Goal: Transaction & Acquisition: Book appointment/travel/reservation

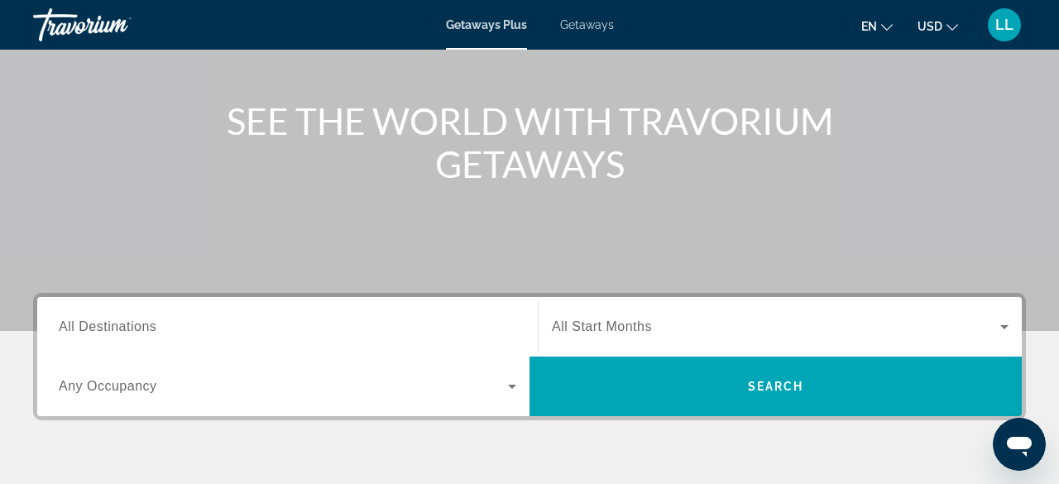
scroll to position [199, 0]
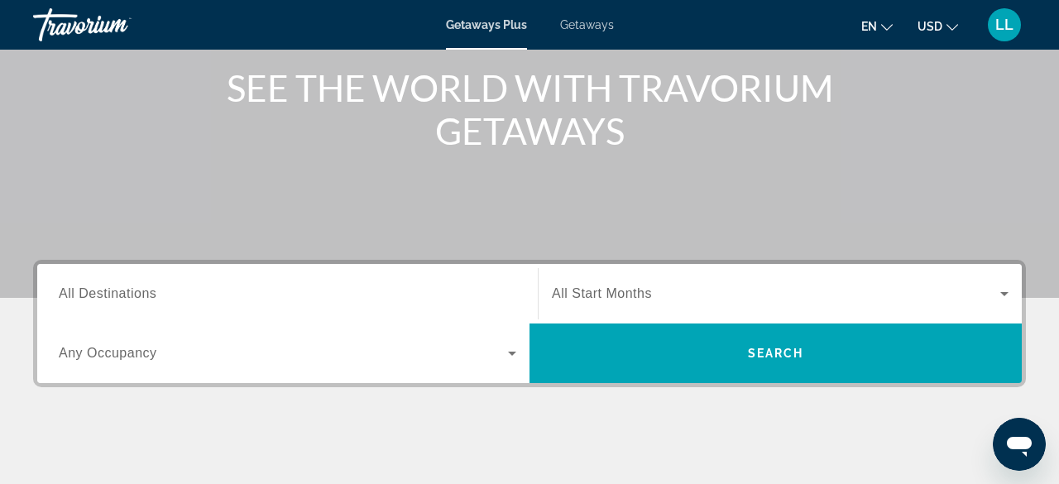
click at [144, 291] on span "All Destinations" at bounding box center [108, 293] width 98 height 14
click at [144, 291] on input "Destination All Destinations" at bounding box center [288, 295] width 458 height 20
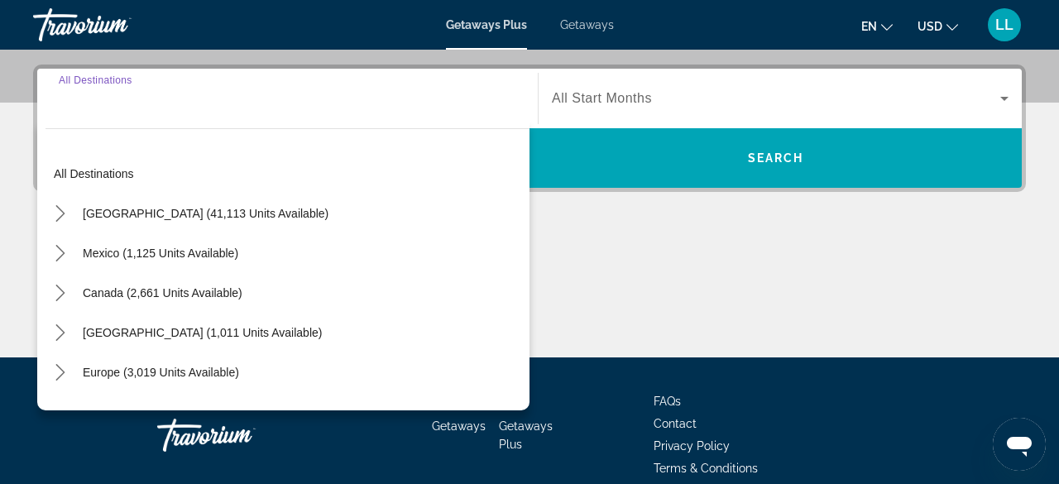
scroll to position [404, 0]
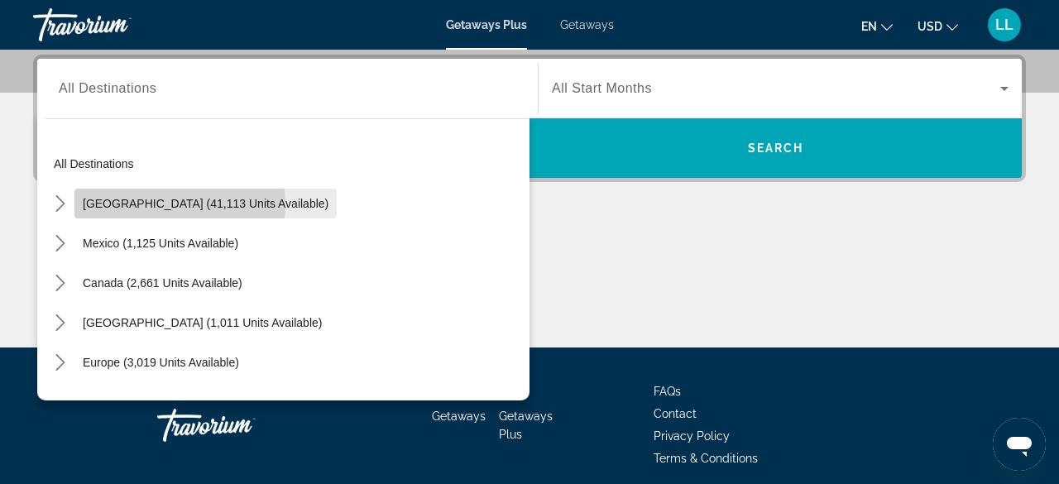
click at [165, 203] on span "[GEOGRAPHIC_DATA] (41,113 units available)" at bounding box center [206, 203] width 246 height 13
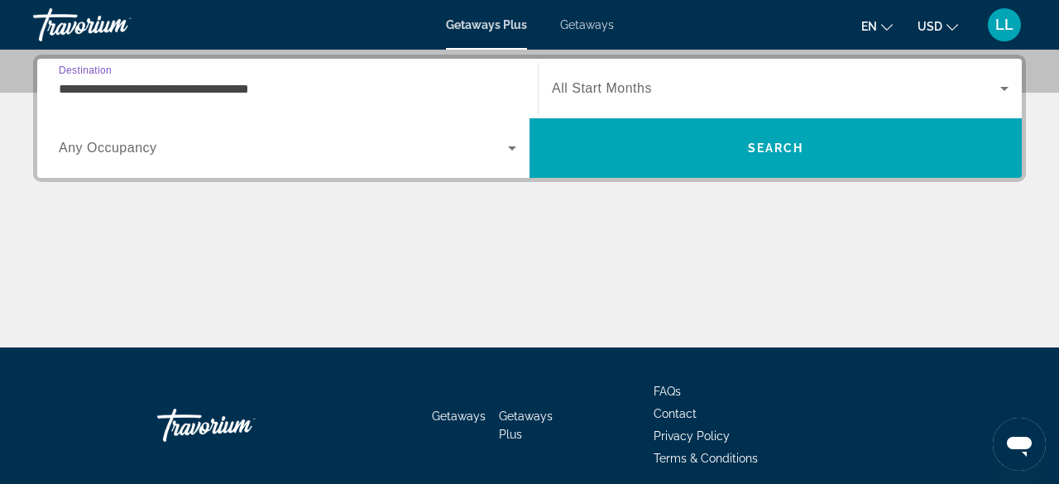
click at [184, 95] on input "**********" at bounding box center [288, 89] width 458 height 20
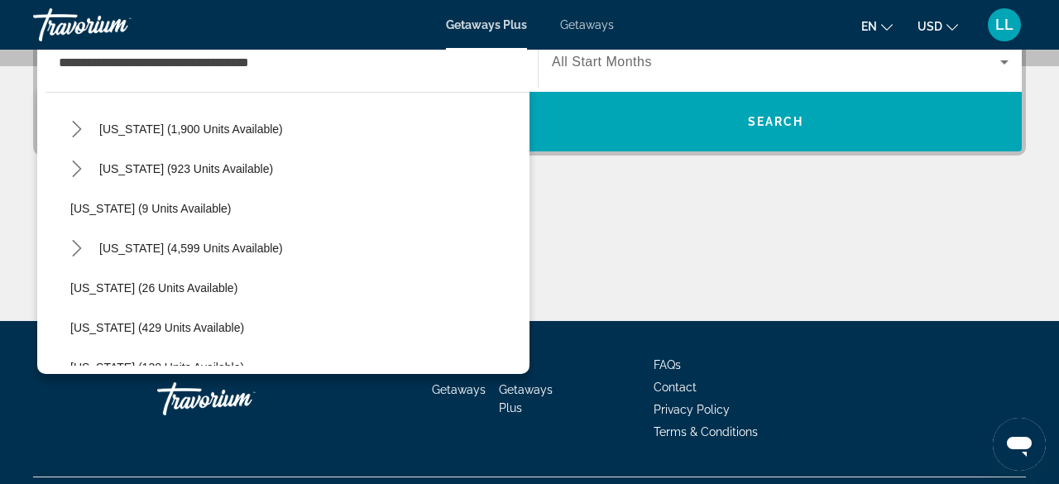
scroll to position [194, 0]
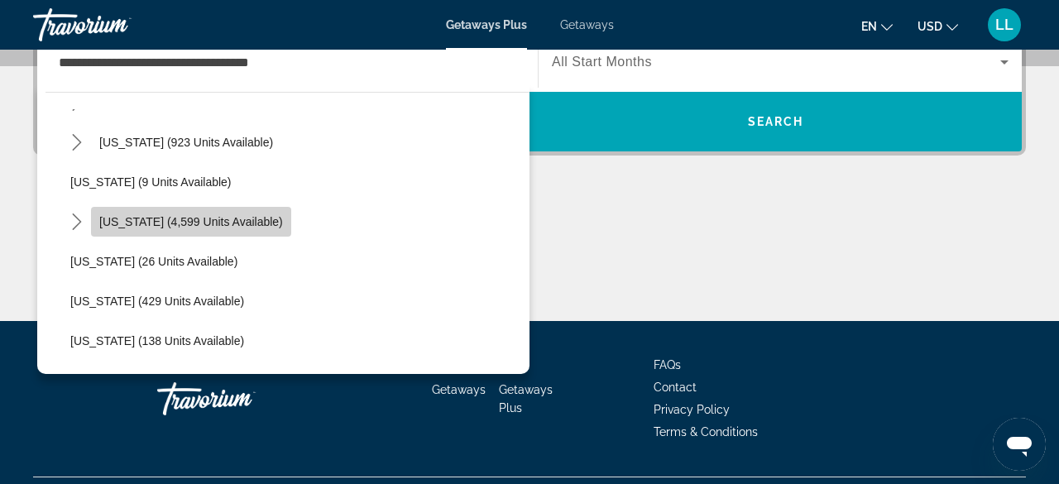
click at [252, 221] on span "Select destination: Florida (4,599 units available)" at bounding box center [191, 222] width 200 height 40
type input "**********"
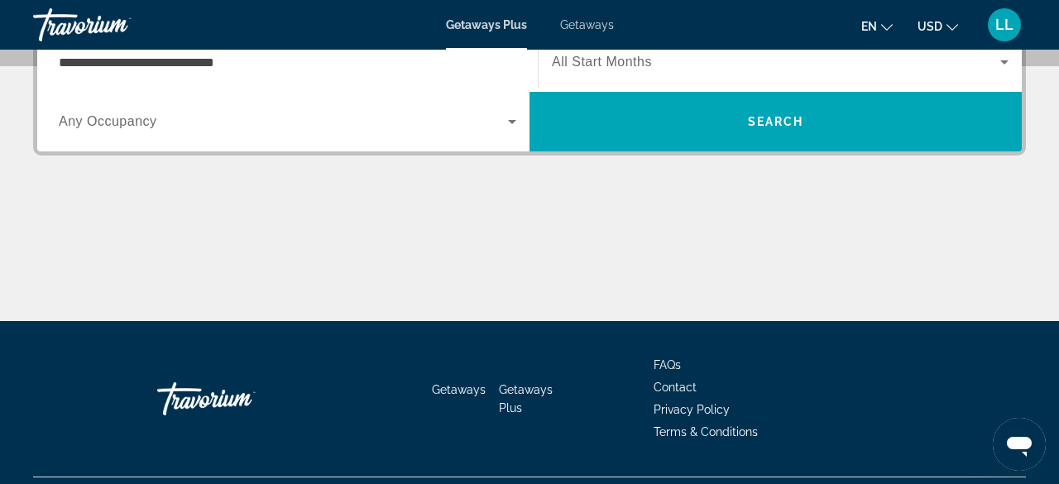
scroll to position [404, 0]
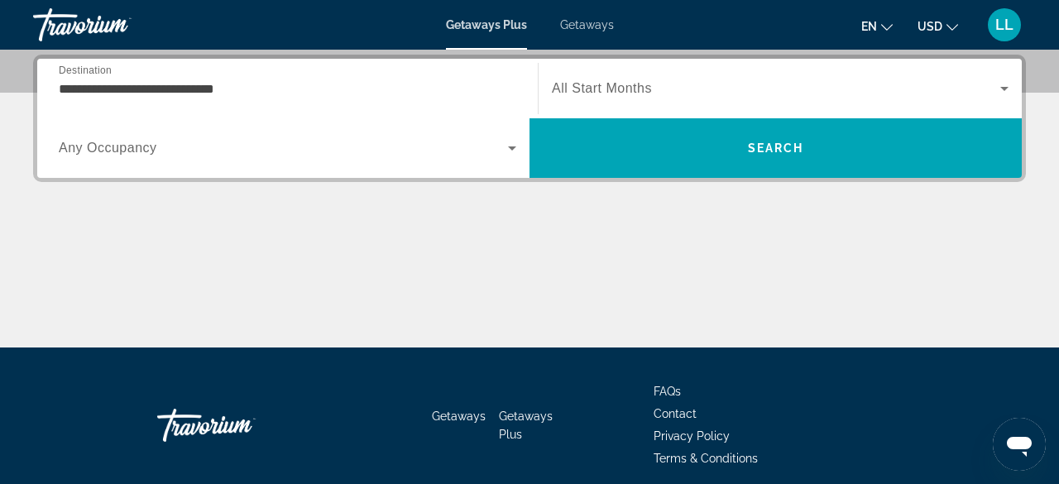
click at [258, 170] on div "Search widget" at bounding box center [288, 148] width 458 height 46
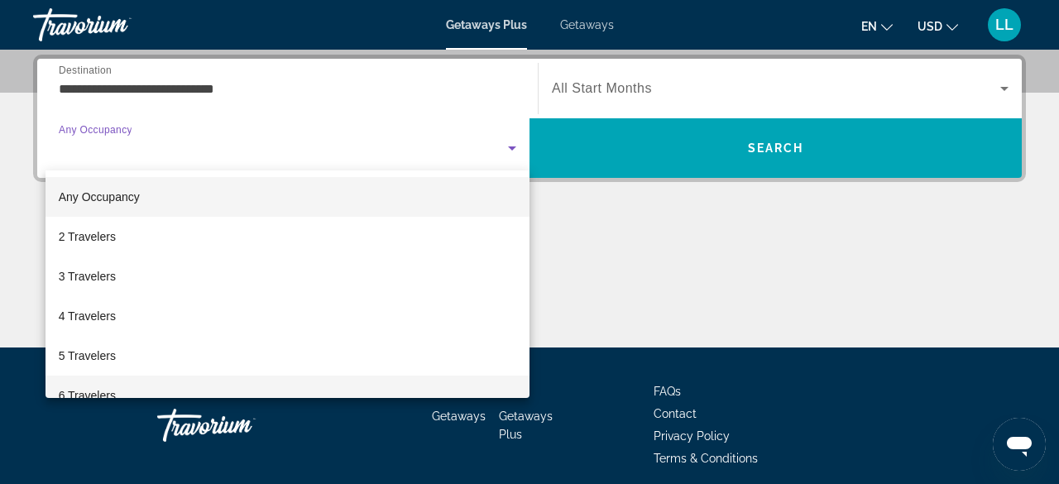
click at [138, 394] on mat-option "6 Travelers" at bounding box center [288, 396] width 484 height 40
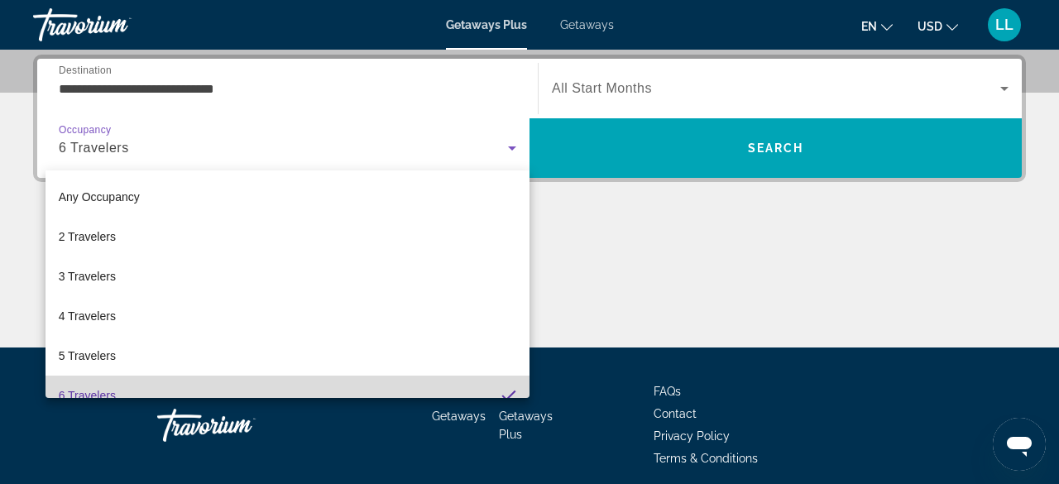
scroll to position [17, 0]
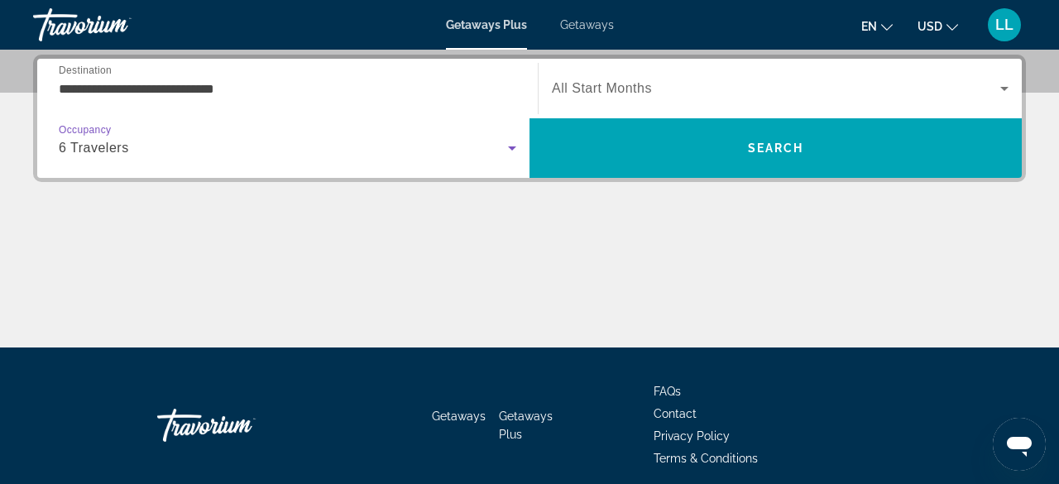
click at [664, 102] on div "Search widget" at bounding box center [780, 88] width 457 height 46
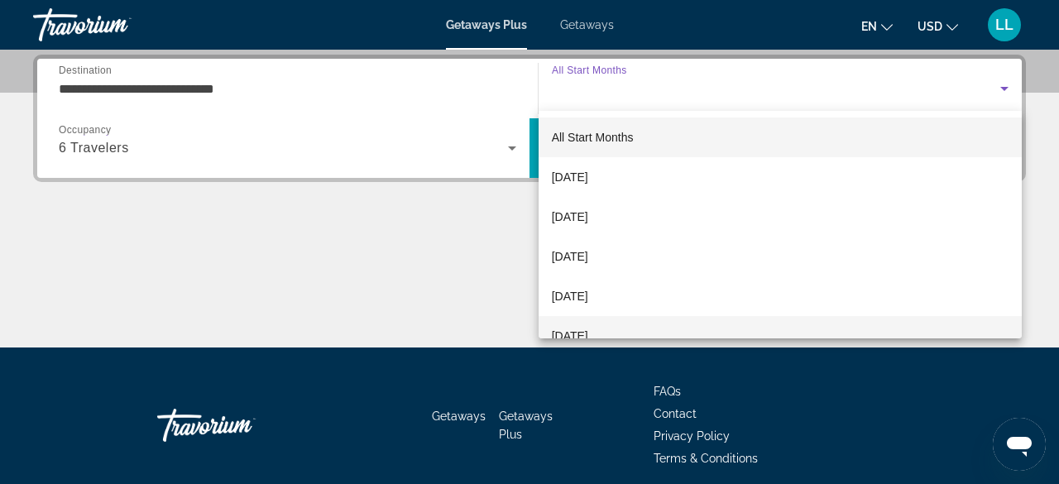
click at [588, 329] on span "[DATE]" at bounding box center [570, 336] width 36 height 20
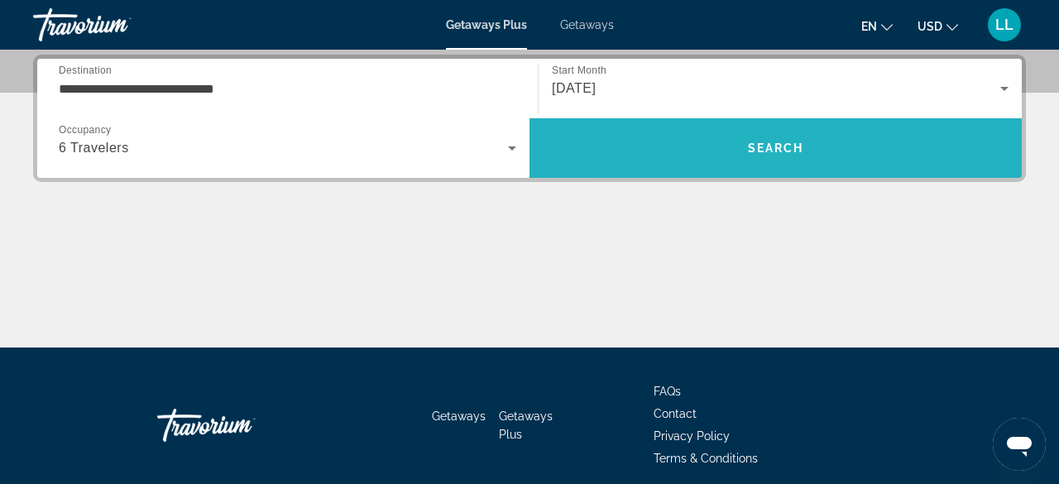
click at [707, 171] on span "Search" at bounding box center [775, 148] width 492 height 60
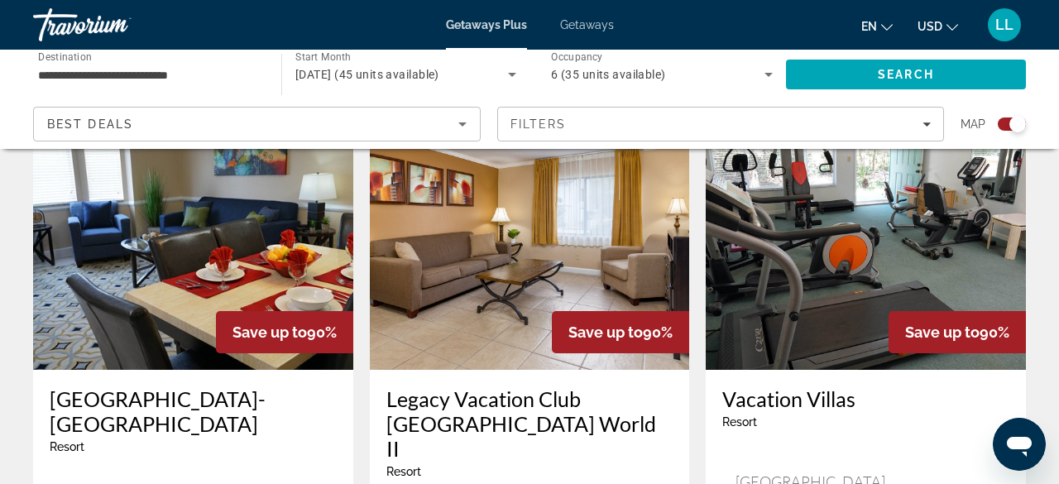
scroll to position [1224, 0]
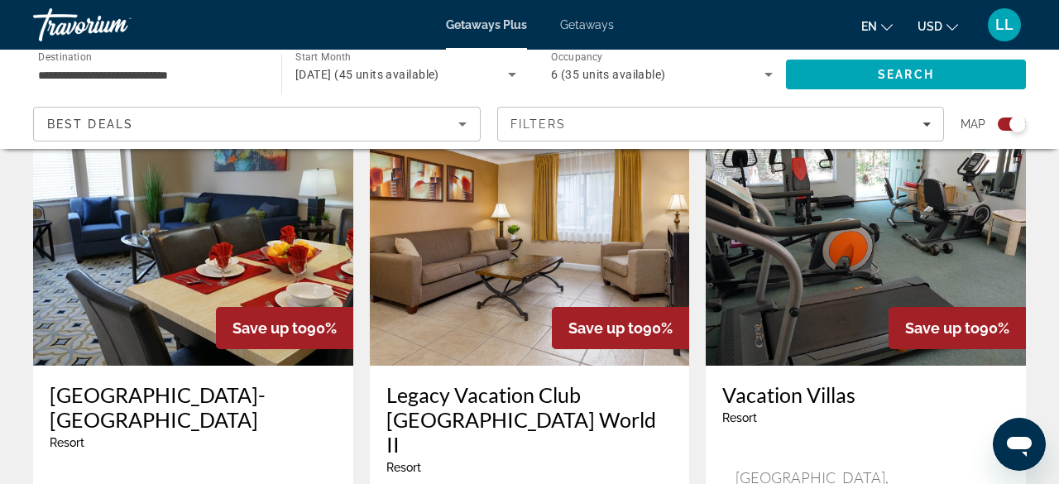
click at [89, 239] on img "Main content" at bounding box center [193, 233] width 320 height 265
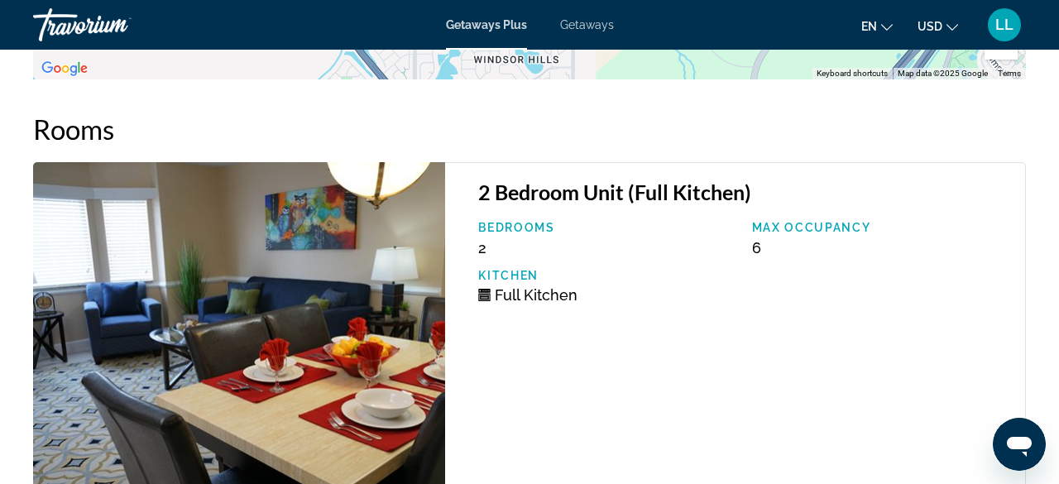
scroll to position [3442, 0]
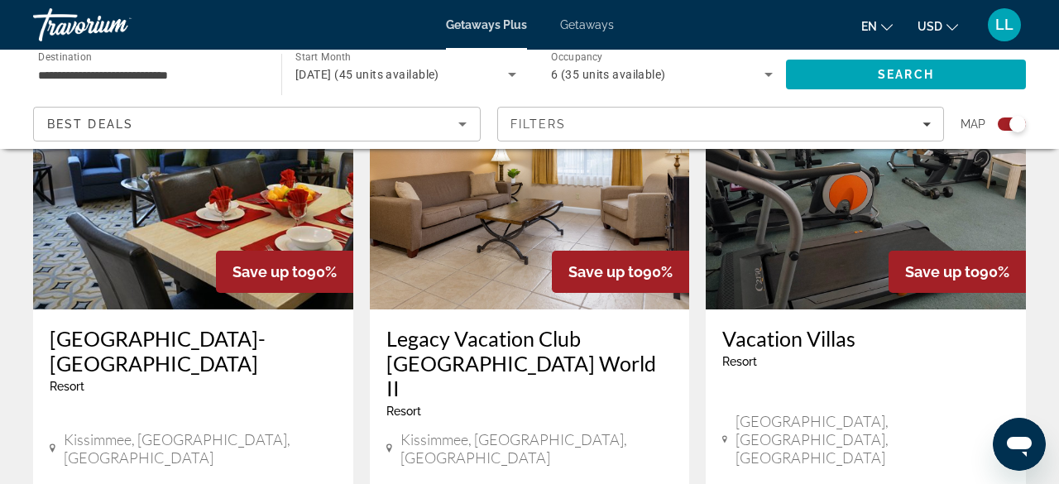
scroll to position [1288, 0]
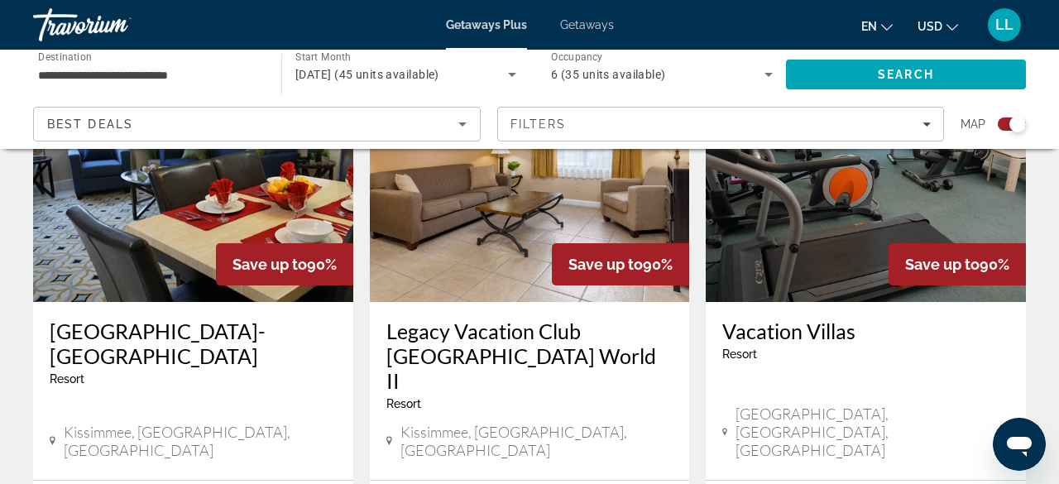
click at [491, 334] on h3 "Legacy Vacation Club [GEOGRAPHIC_DATA] World II" at bounding box center [529, 356] width 287 height 74
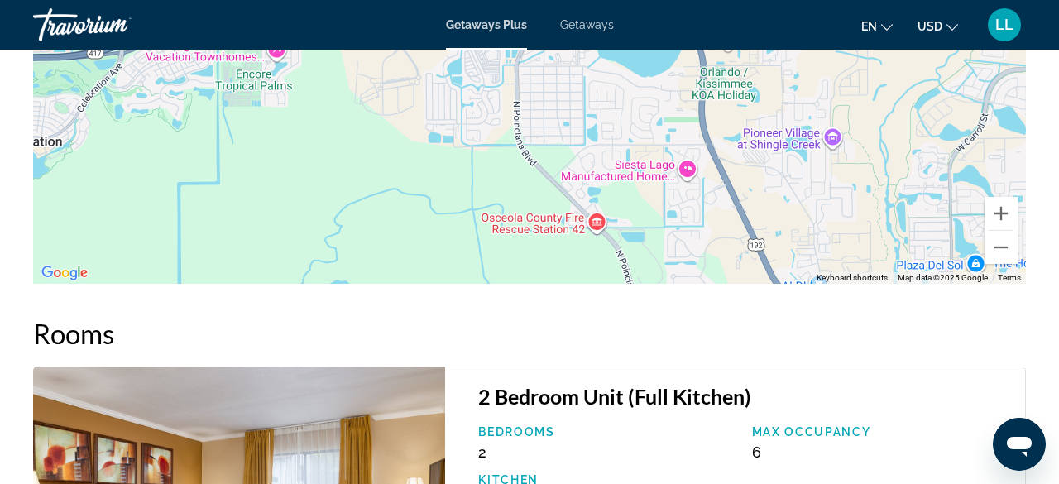
scroll to position [3045, 0]
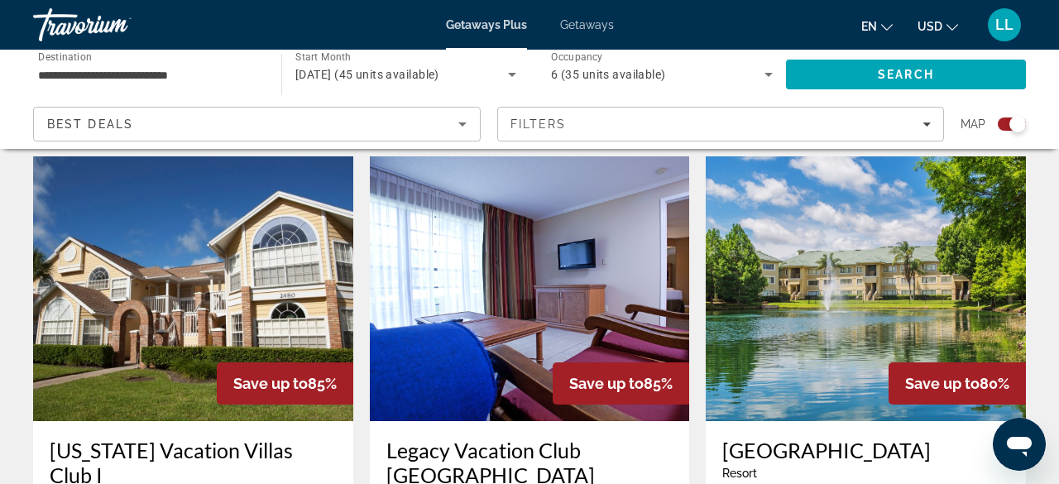
scroll to position [2383, 0]
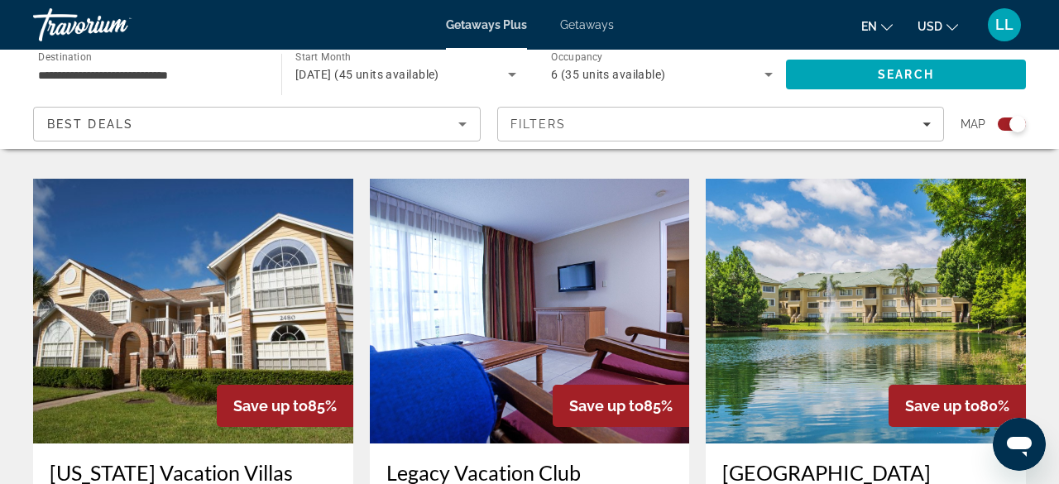
click at [637, 279] on img "Main content" at bounding box center [530, 311] width 320 height 265
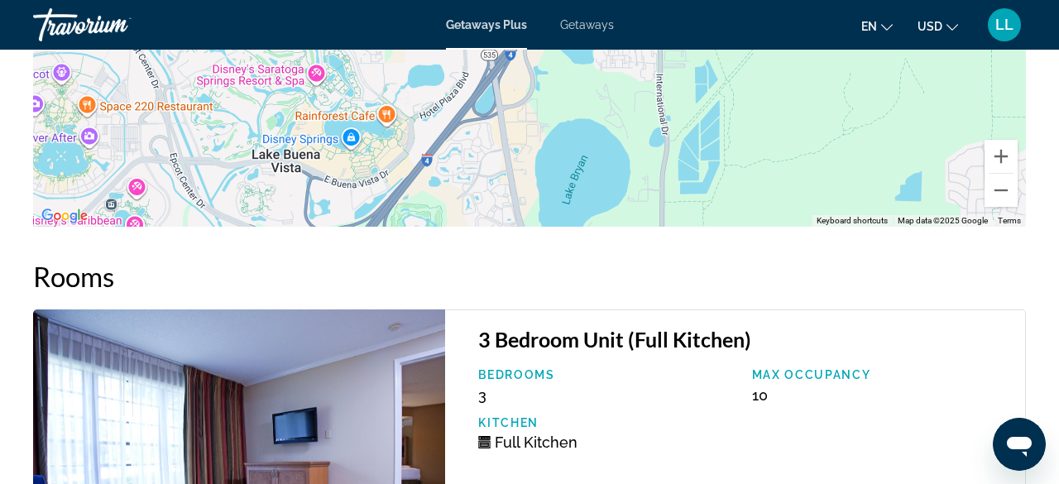
scroll to position [3243, 0]
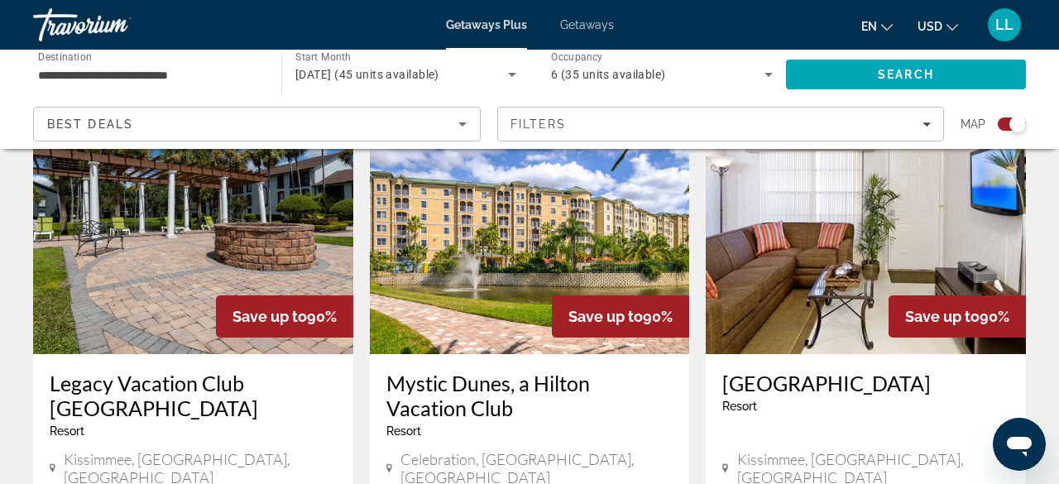
scroll to position [1843, 0]
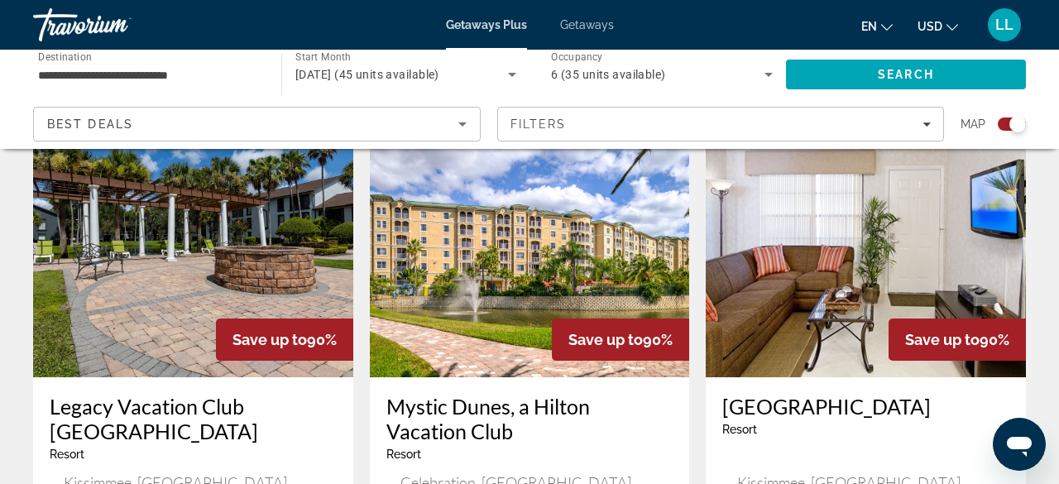
click at [207, 242] on img "Main content" at bounding box center [193, 245] width 320 height 265
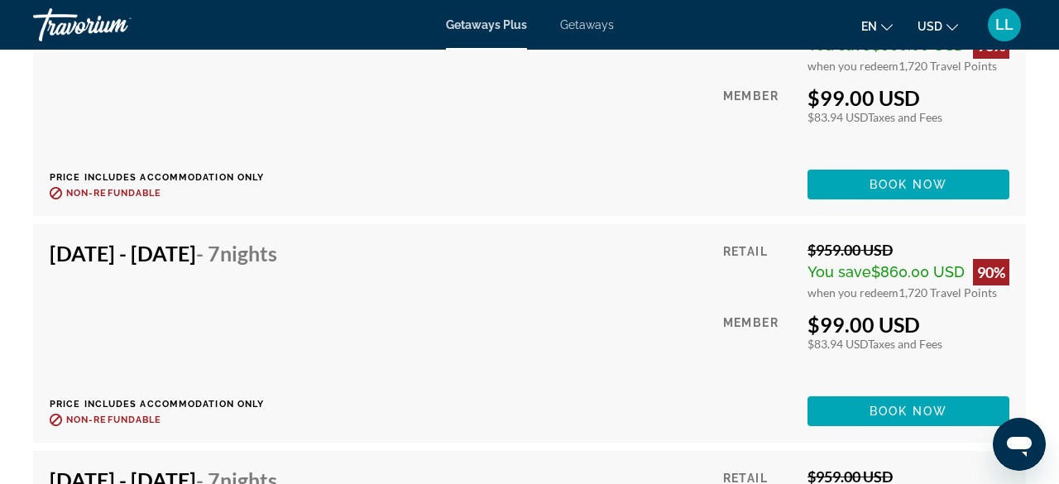
scroll to position [3773, 0]
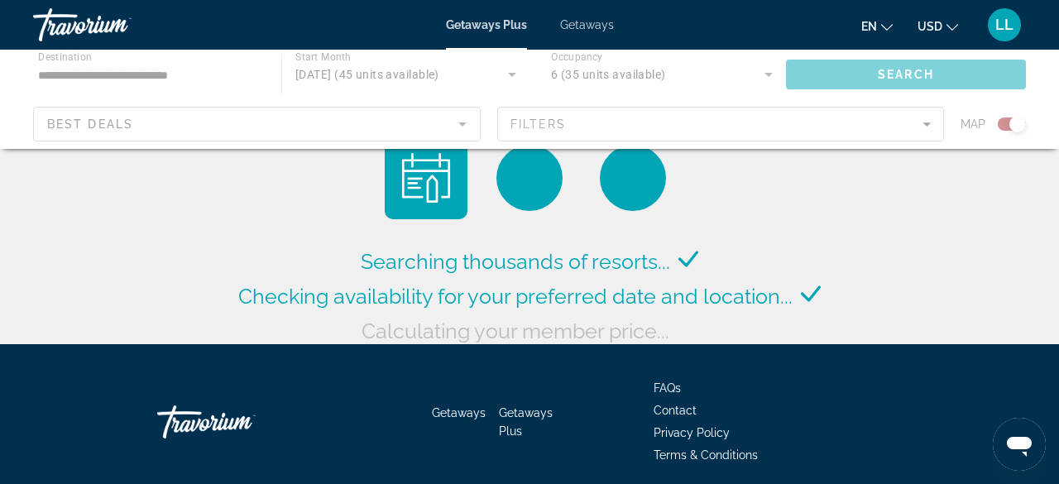
click at [593, 25] on span "Getaways" at bounding box center [587, 24] width 54 height 13
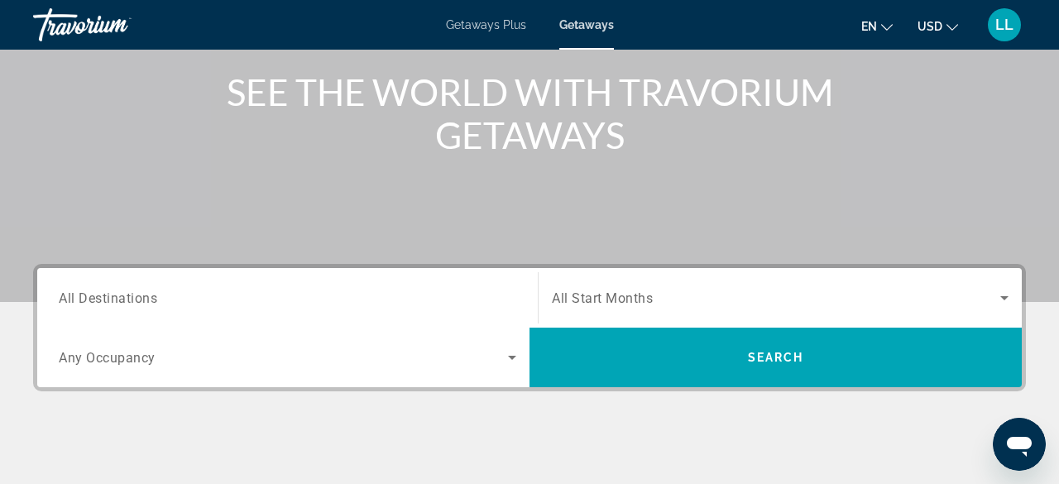
scroll to position [199, 0]
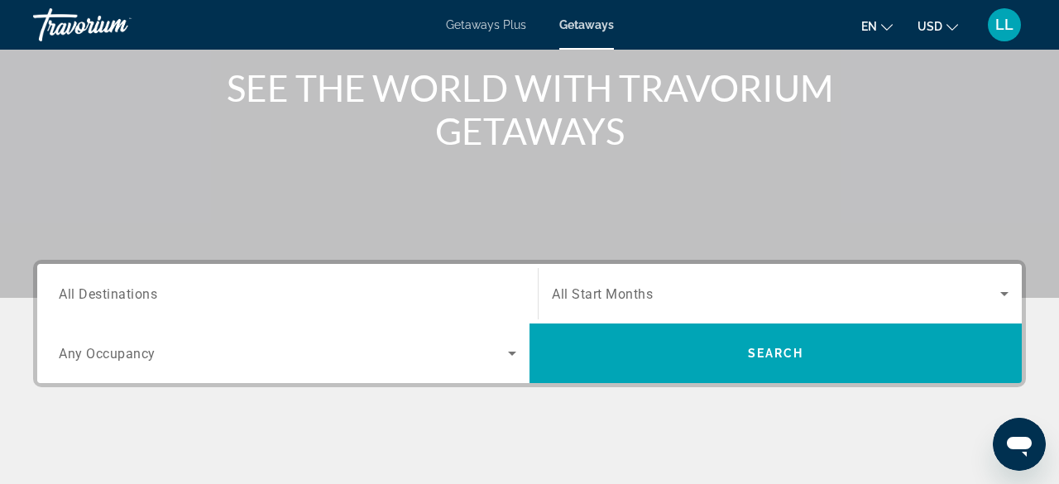
click at [363, 295] on input "Destination All Destinations" at bounding box center [288, 295] width 458 height 20
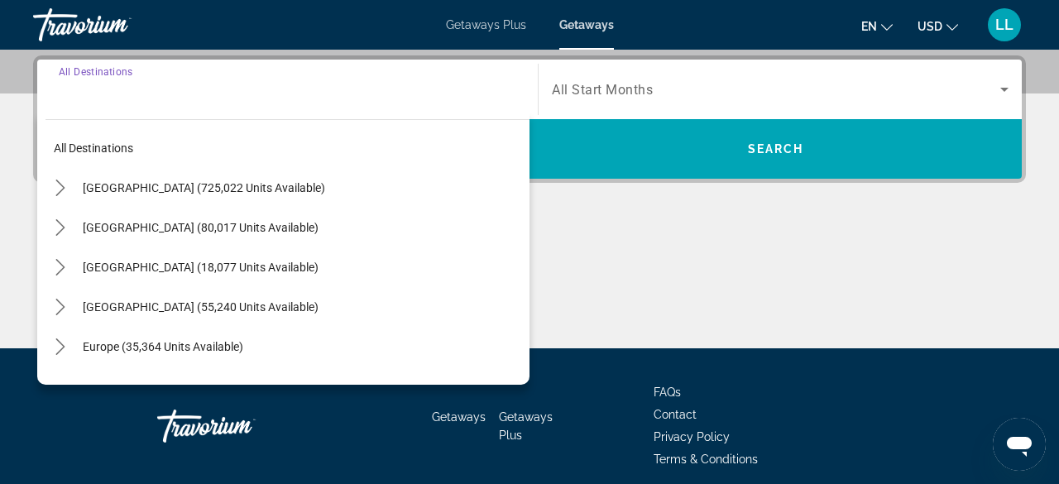
scroll to position [404, 0]
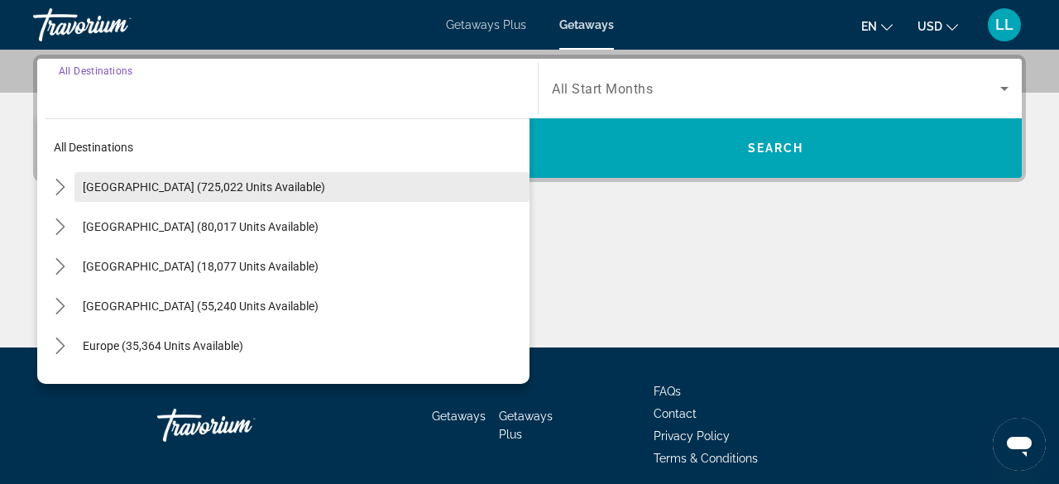
click at [247, 191] on span "[GEOGRAPHIC_DATA] (725,022 units available)" at bounding box center [204, 186] width 242 height 13
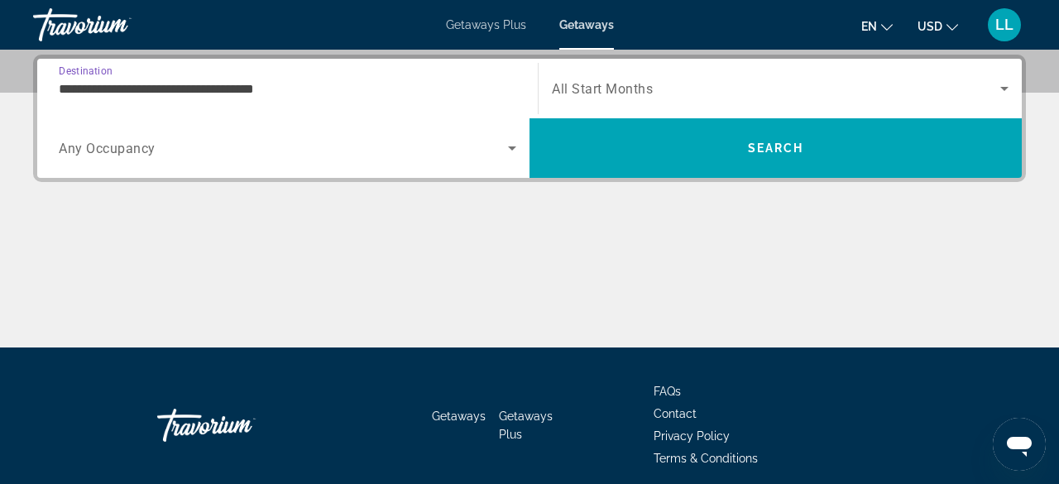
click at [307, 86] on input "**********" at bounding box center [288, 89] width 458 height 20
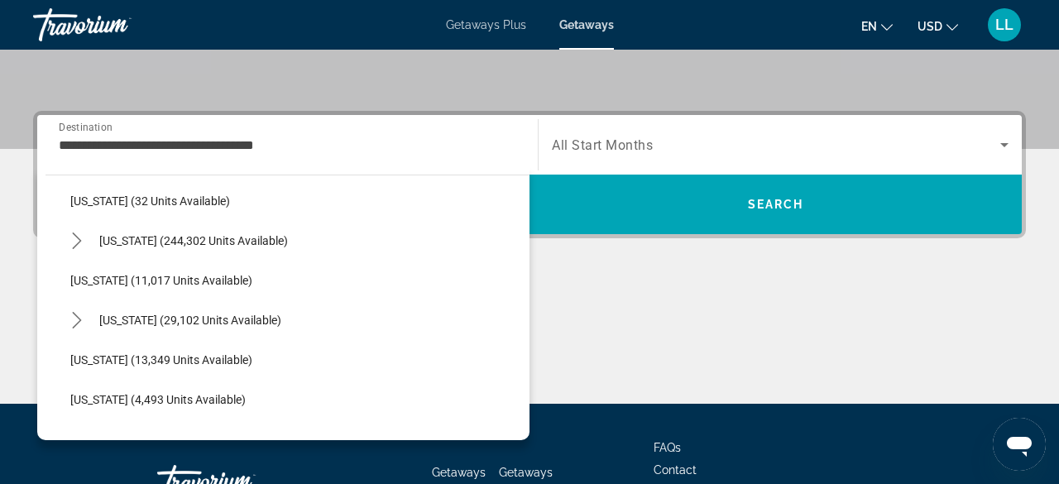
scroll to position [251, 0]
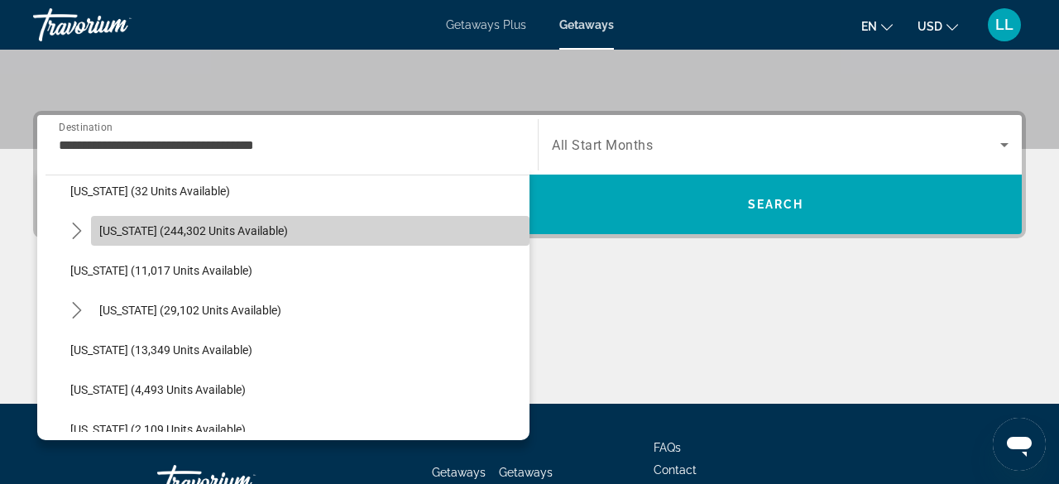
click at [313, 218] on span "Select destination: Florida (244,302 units available)" at bounding box center [310, 231] width 438 height 40
type input "**********"
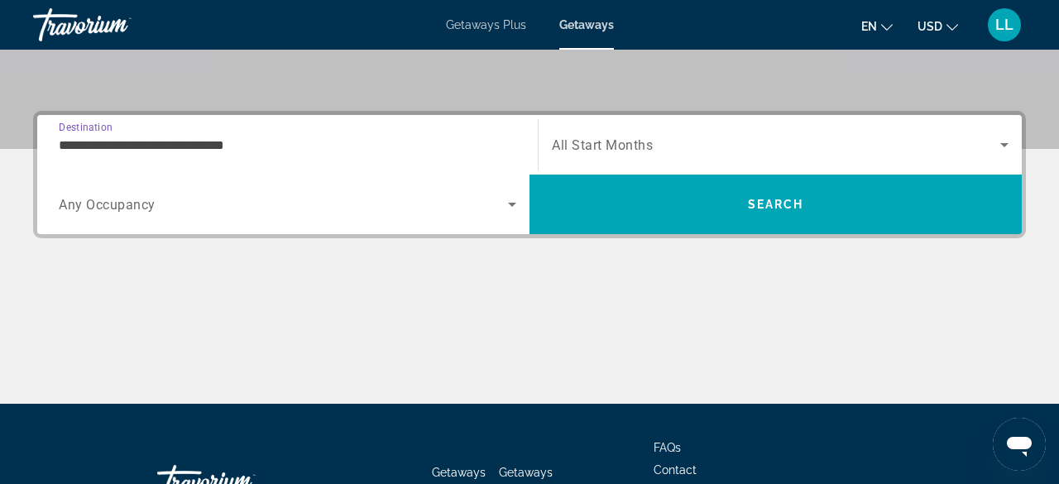
scroll to position [404, 0]
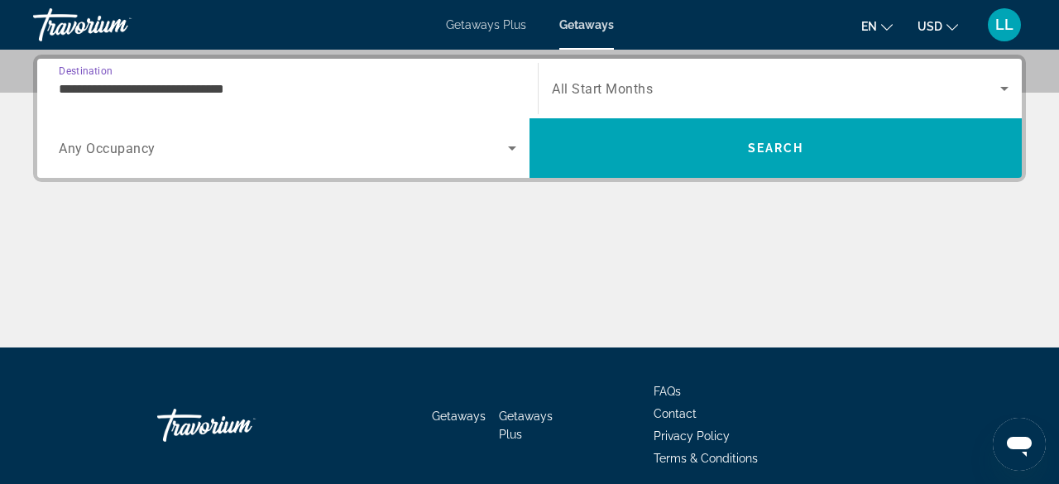
click at [284, 153] on span "Search widget" at bounding box center [283, 148] width 449 height 20
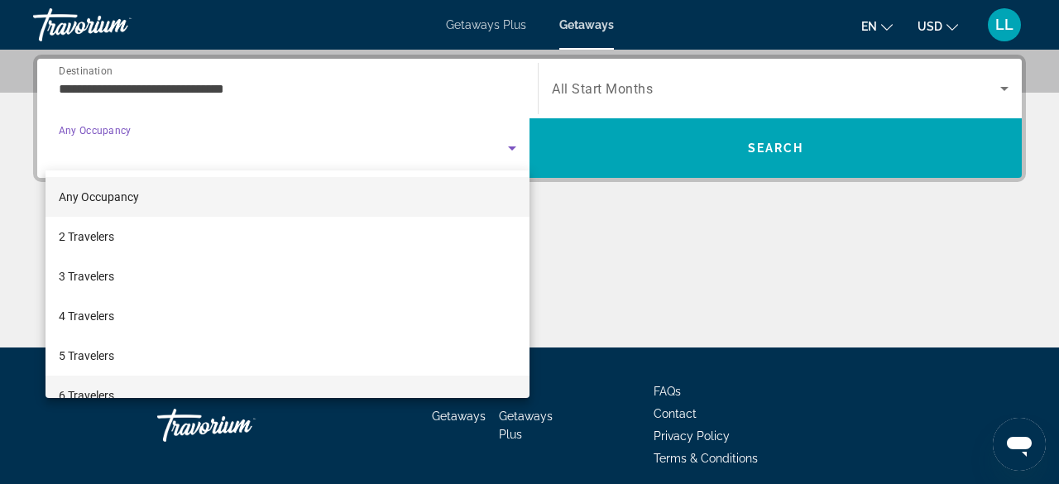
click at [153, 385] on mat-option "6 Travelers" at bounding box center [288, 396] width 484 height 40
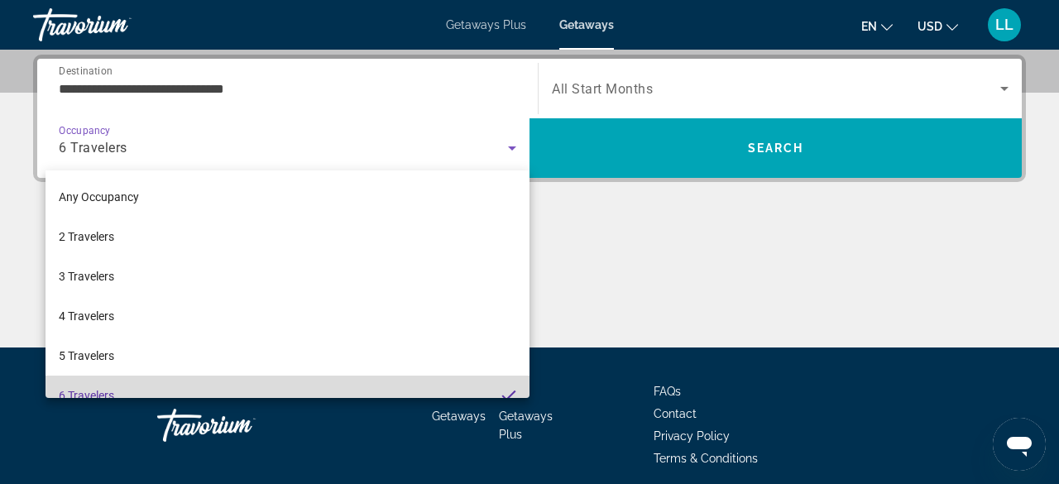
scroll to position [17, 0]
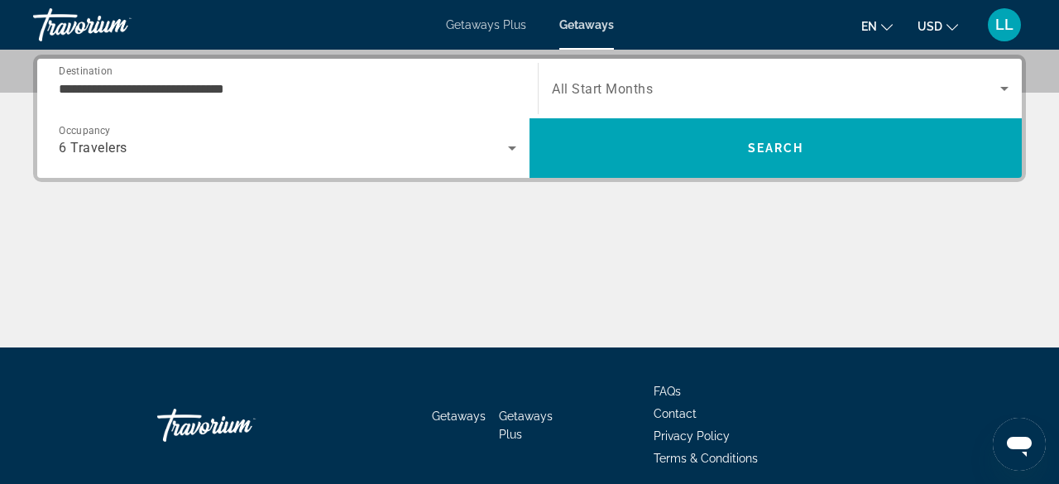
click at [725, 75] on div "Search widget" at bounding box center [780, 88] width 457 height 46
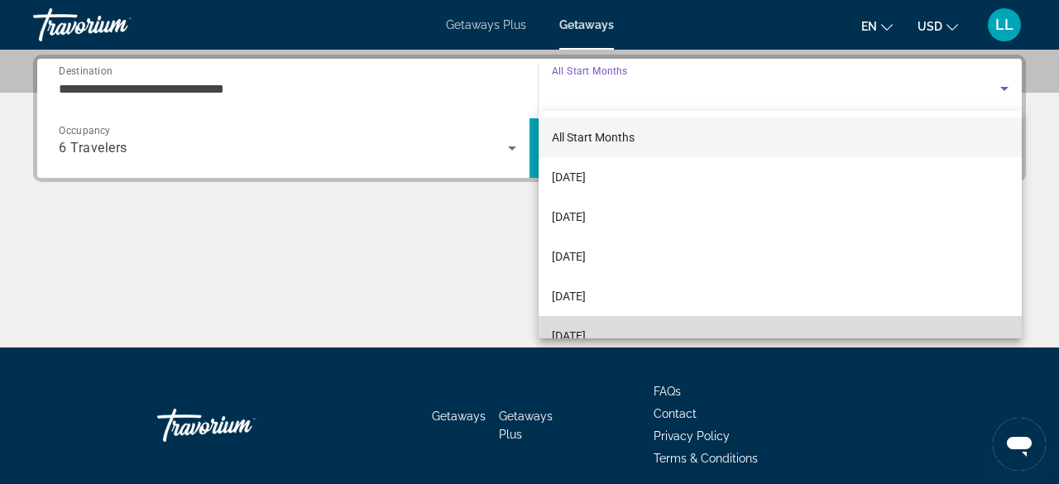
click at [586, 332] on span "[DATE]" at bounding box center [569, 336] width 34 height 20
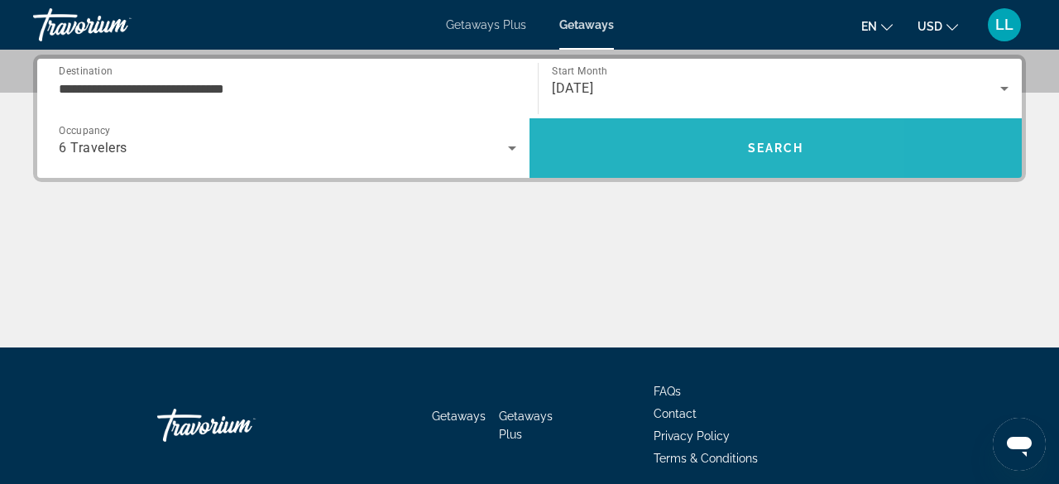
click at [649, 134] on span "Search" at bounding box center [775, 148] width 492 height 40
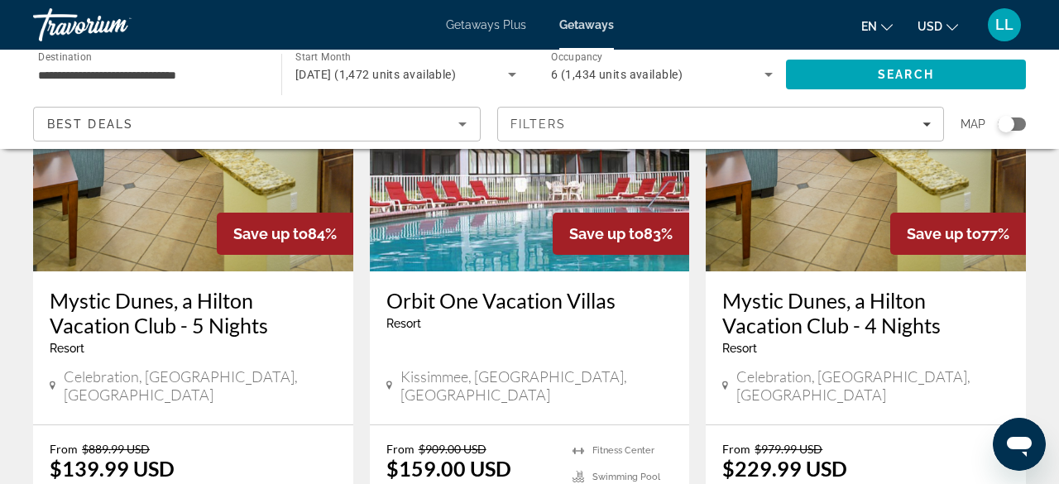
scroll to position [2171, 0]
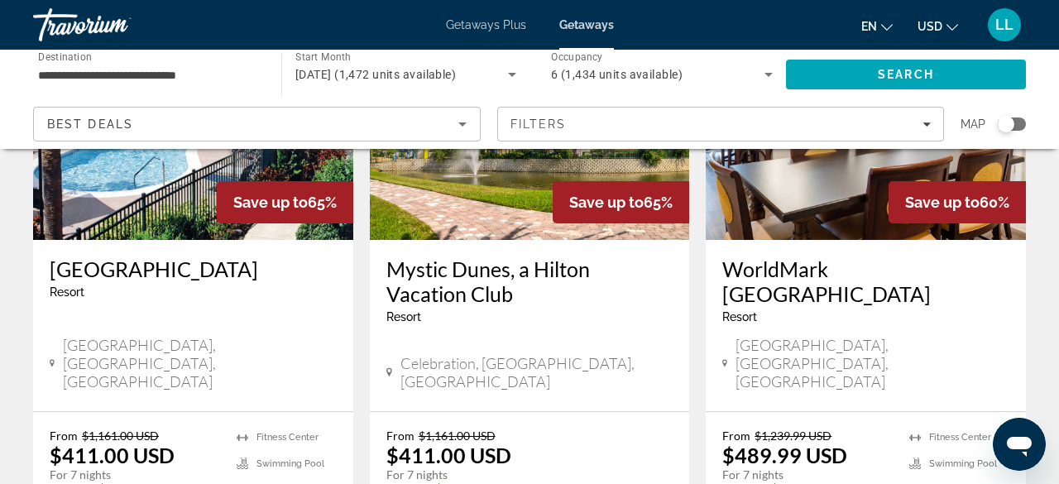
scroll to position [2118, 0]
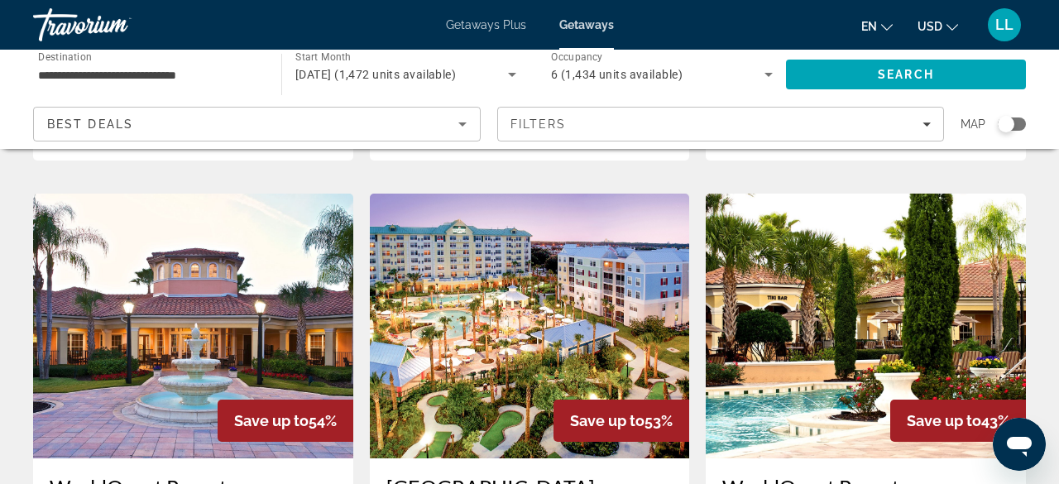
scroll to position [695, 0]
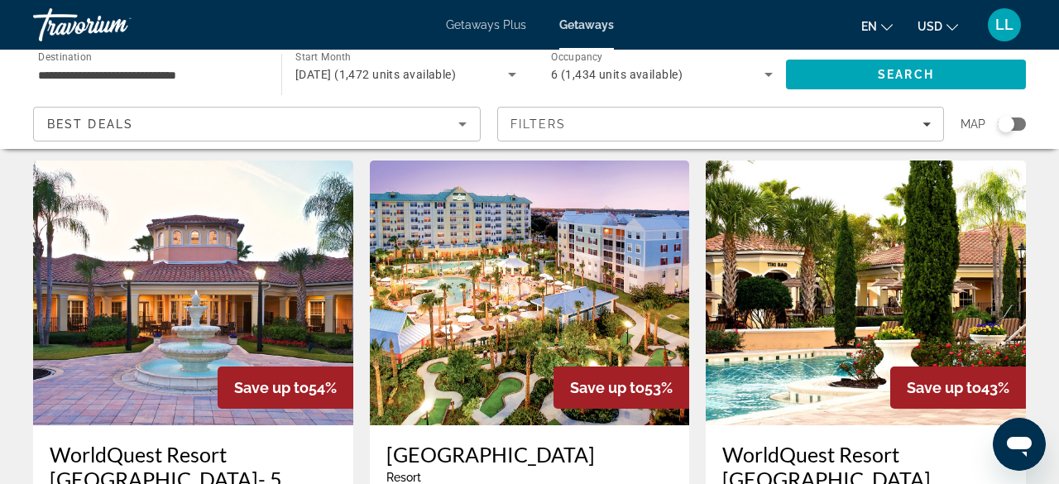
click at [438, 269] on img "Main content" at bounding box center [530, 293] width 320 height 265
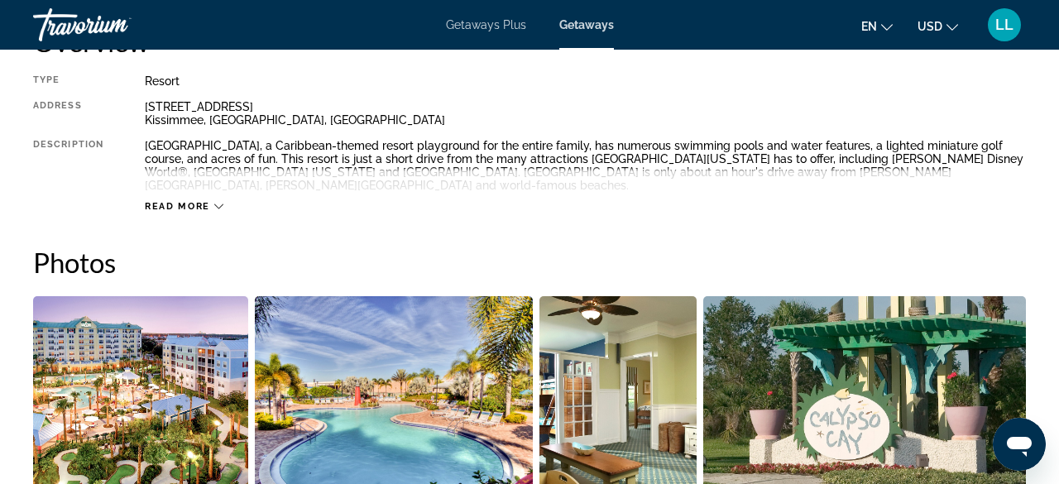
scroll to position [860, 0]
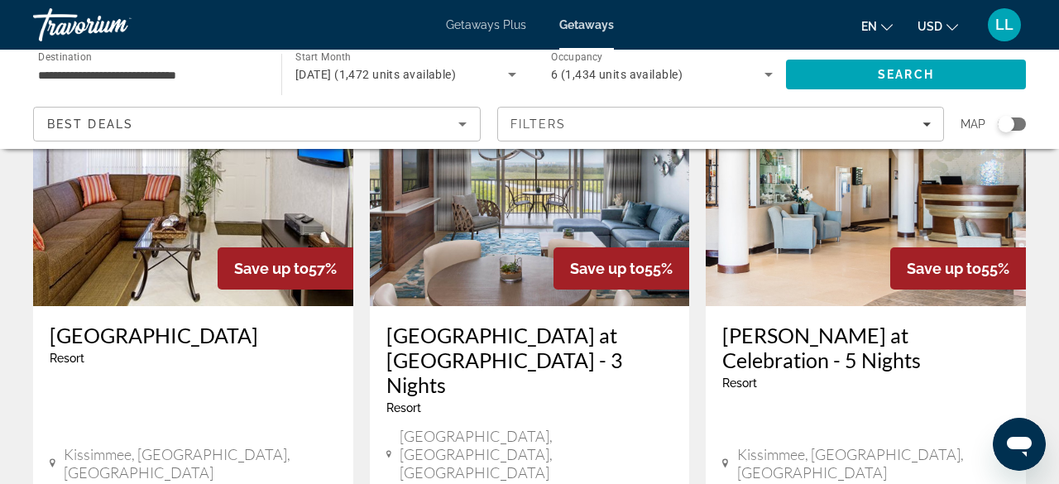
scroll to position [199, 0]
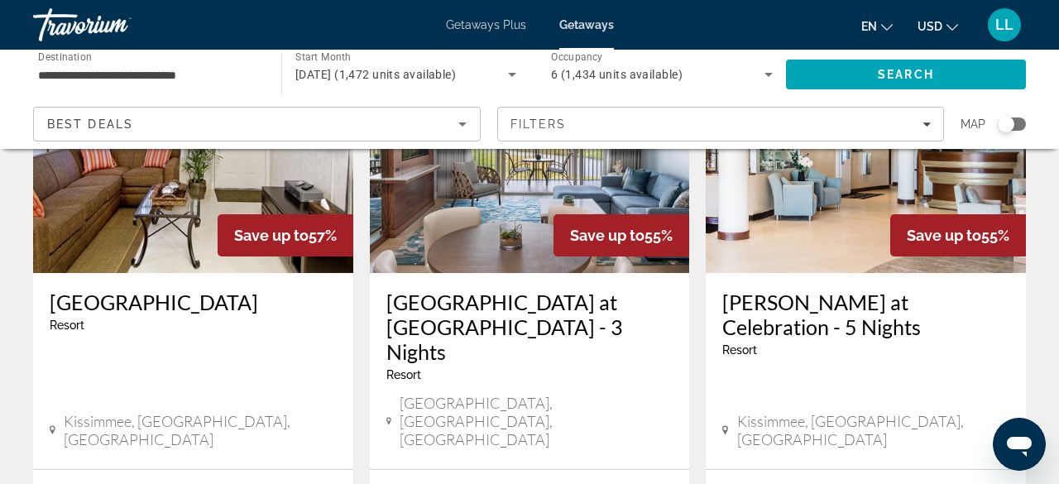
click at [764, 246] on img "Main content" at bounding box center [866, 140] width 320 height 265
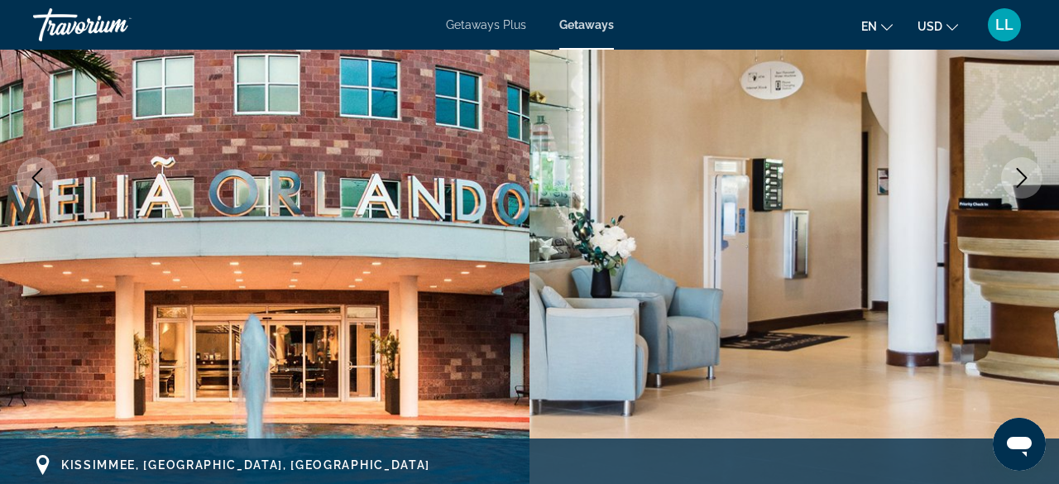
scroll to position [298, 0]
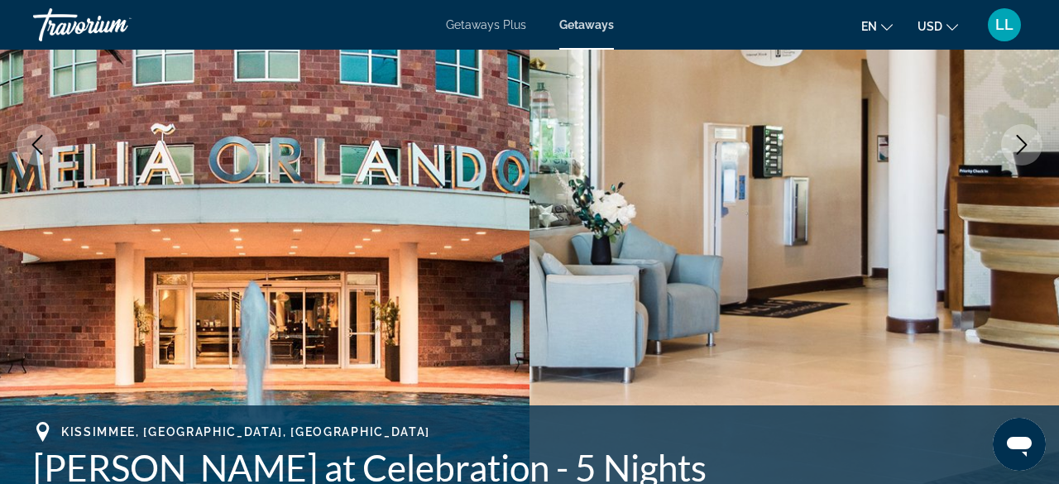
click at [1019, 137] on icon "Next image" at bounding box center [1022, 145] width 11 height 20
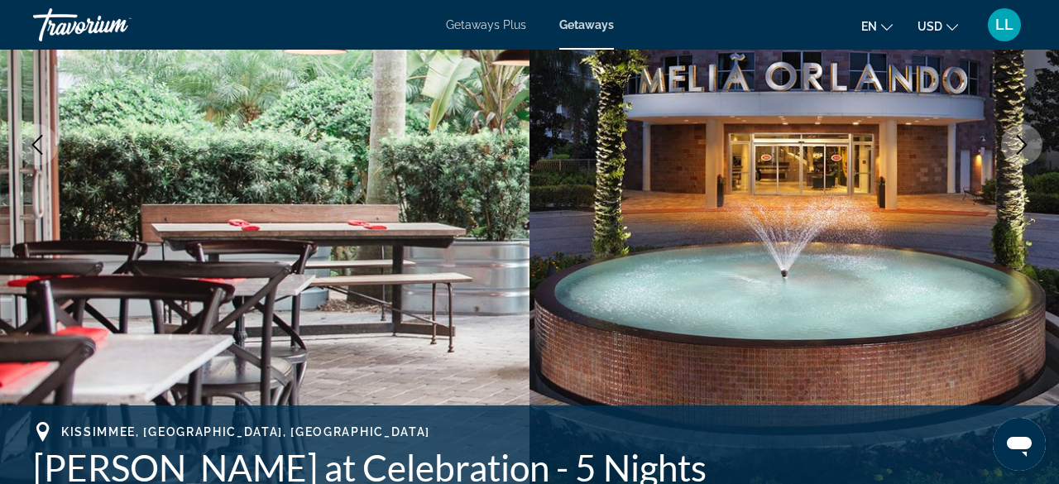
click at [1019, 137] on icon "Next image" at bounding box center [1022, 145] width 11 height 20
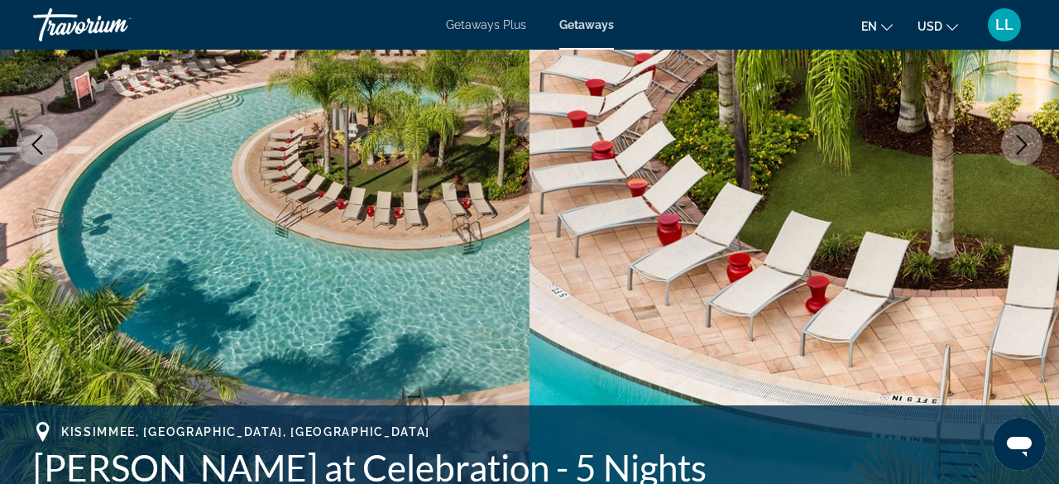
click at [1019, 137] on icon "Next image" at bounding box center [1022, 145] width 11 height 20
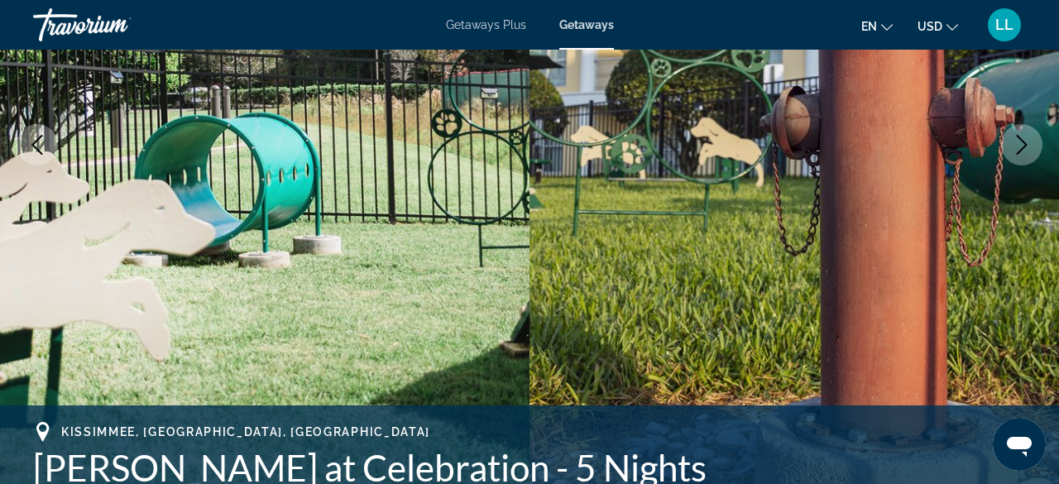
click at [1019, 137] on icon "Next image" at bounding box center [1022, 145] width 11 height 20
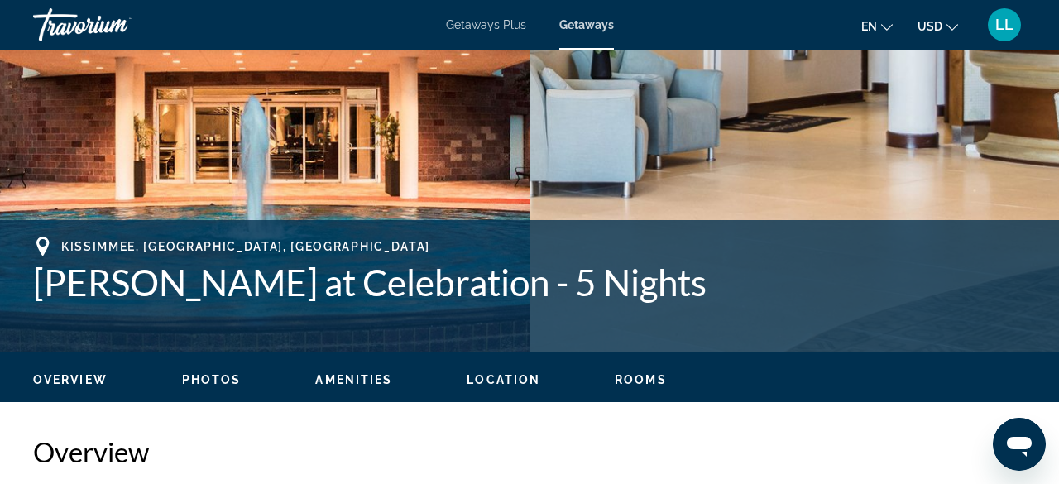
scroll to position [0, 0]
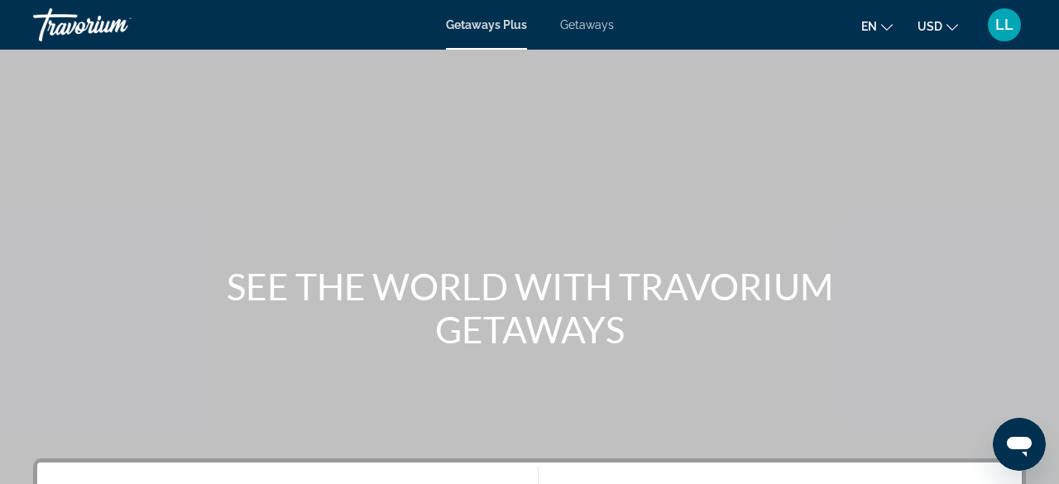
click at [577, 26] on span "Getaways" at bounding box center [587, 24] width 54 height 13
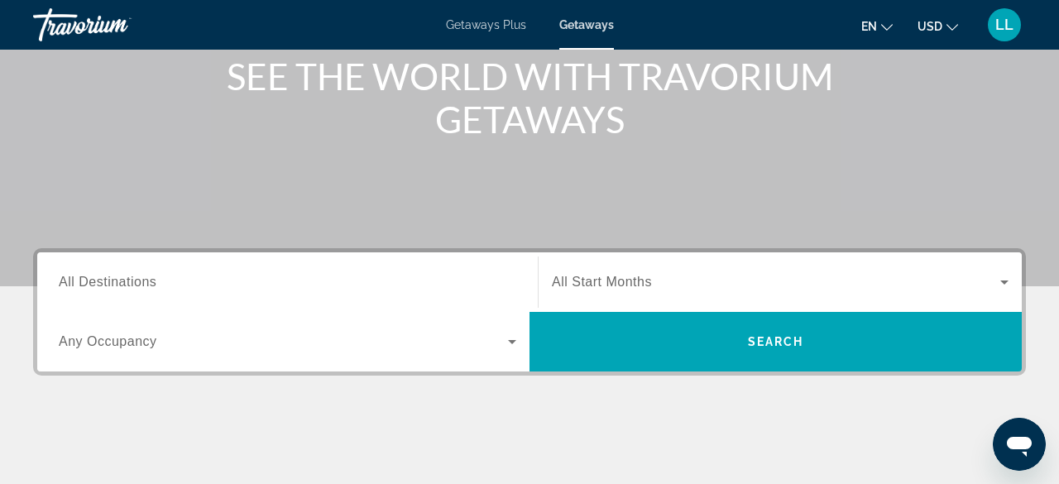
scroll to position [220, 0]
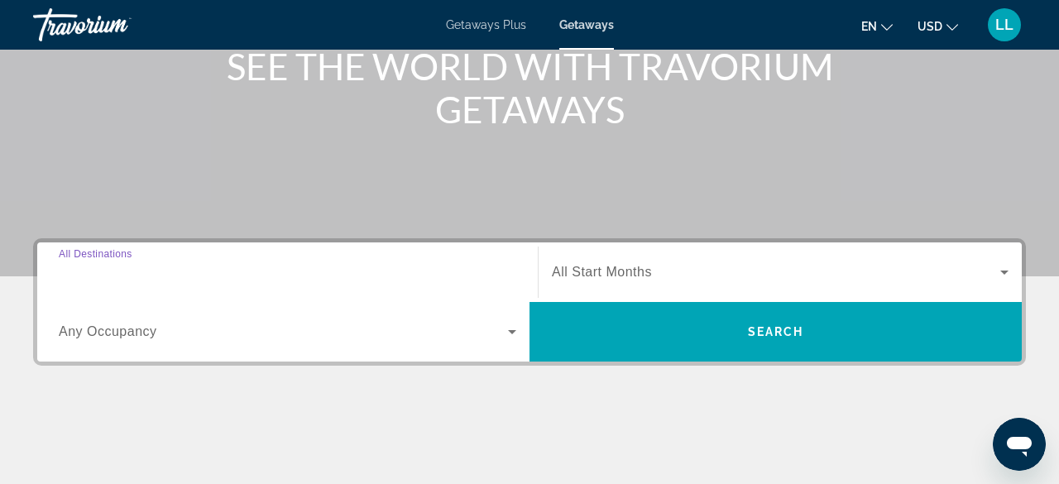
click at [214, 268] on input "Destination All Destinations" at bounding box center [288, 273] width 458 height 20
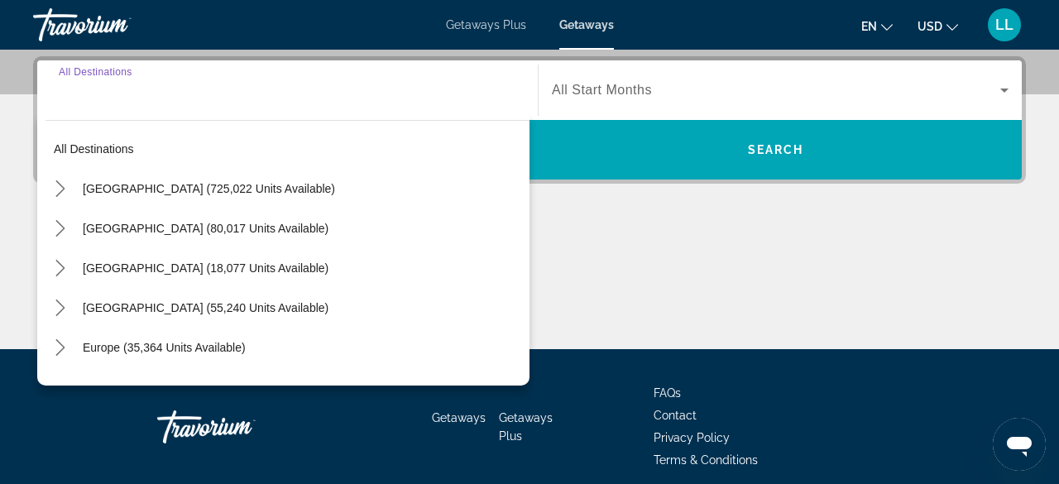
scroll to position [404, 0]
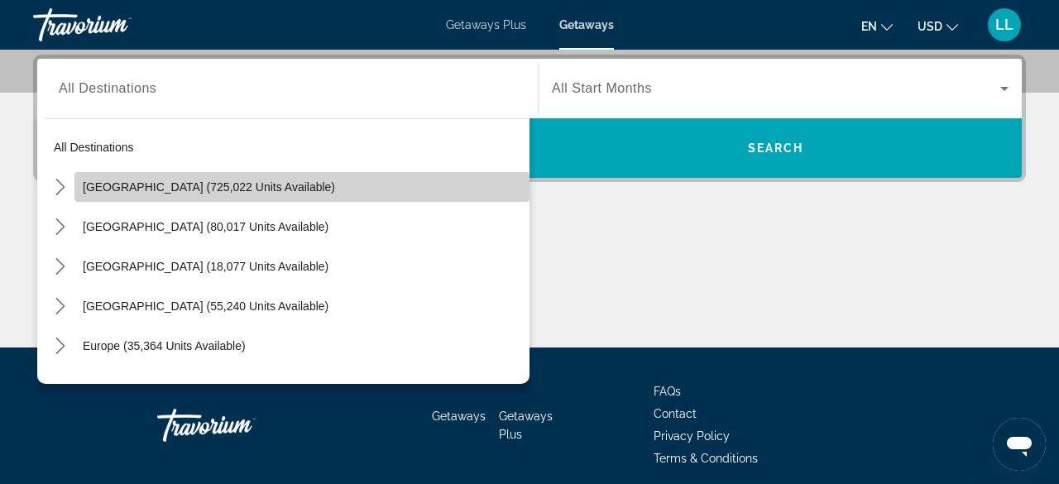
click at [158, 192] on span "[GEOGRAPHIC_DATA] (725,022 units available)" at bounding box center [209, 186] width 252 height 13
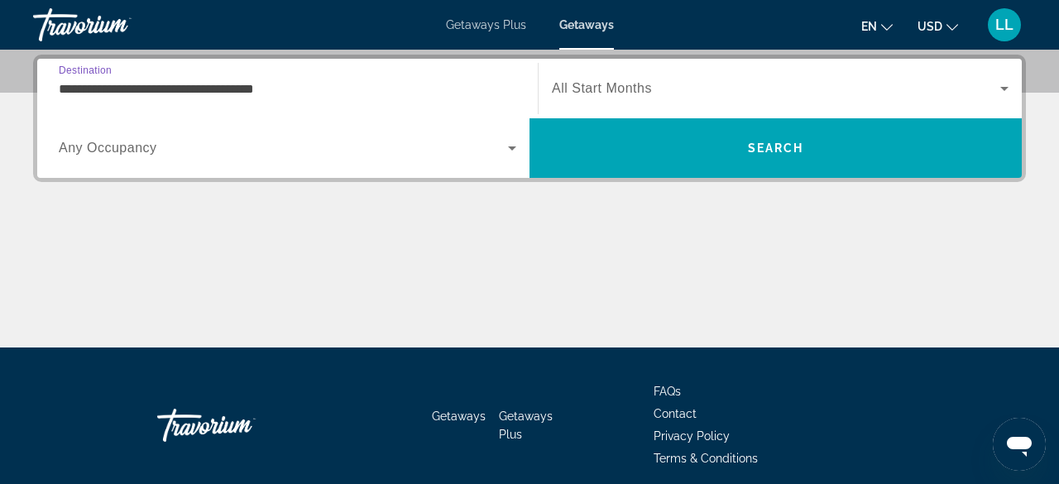
click at [306, 80] on input "**********" at bounding box center [288, 89] width 458 height 20
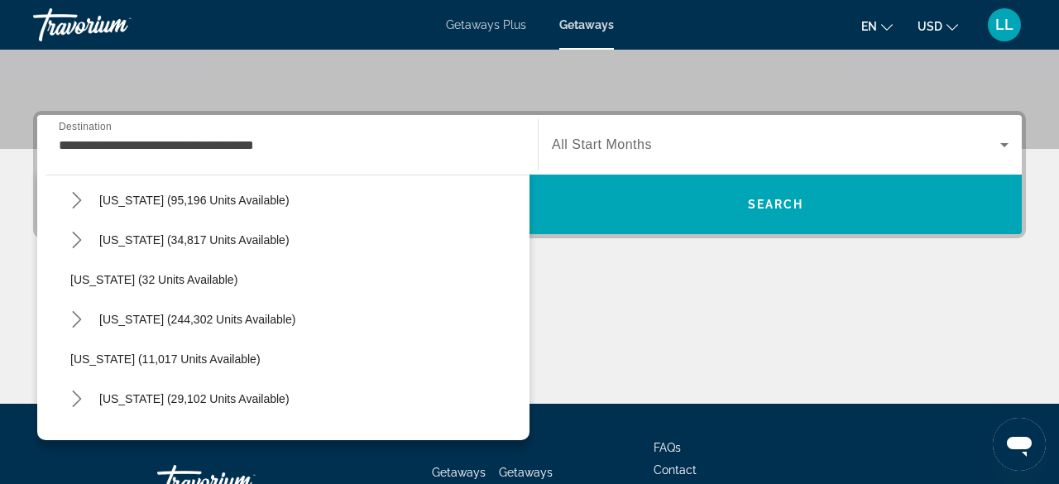
scroll to position [167, 0]
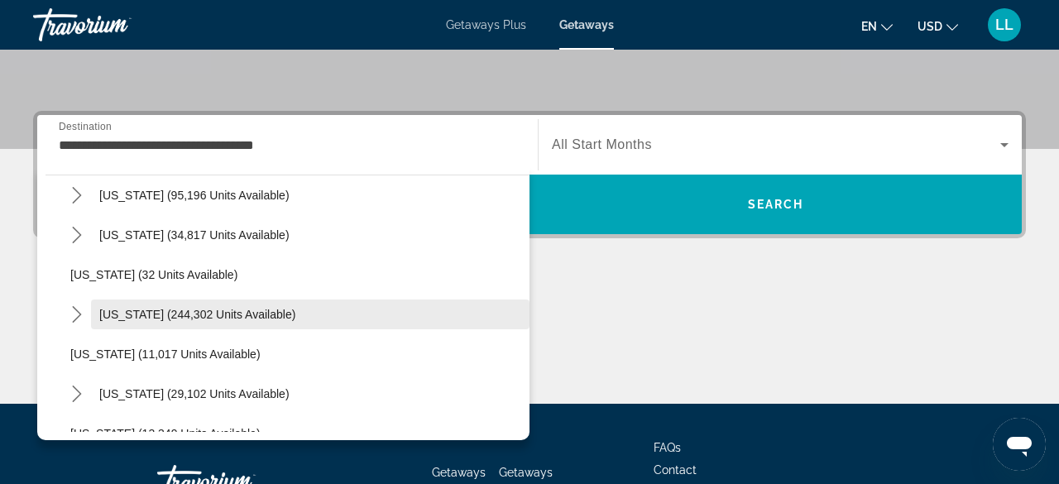
click at [256, 321] on span "Select destination: Florida (244,302 units available)" at bounding box center [310, 315] width 438 height 40
type input "**********"
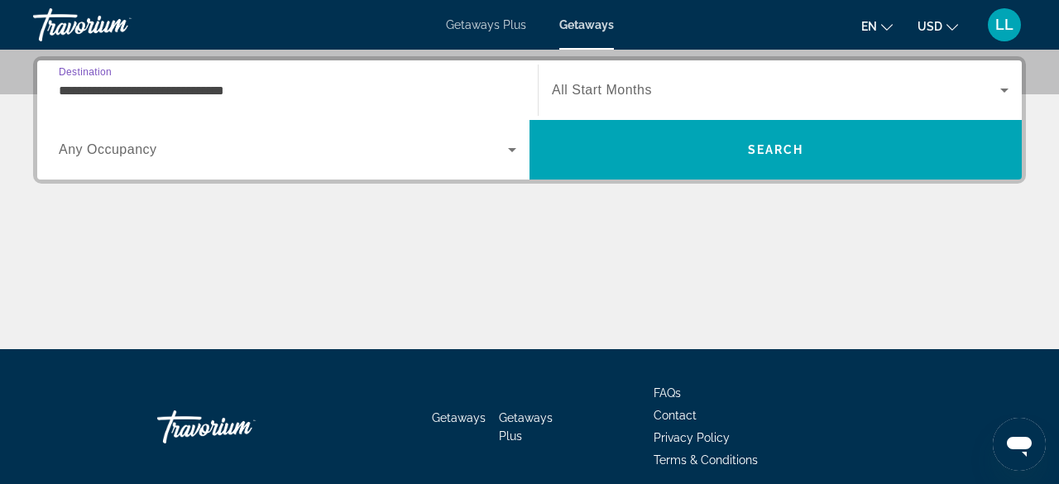
scroll to position [404, 0]
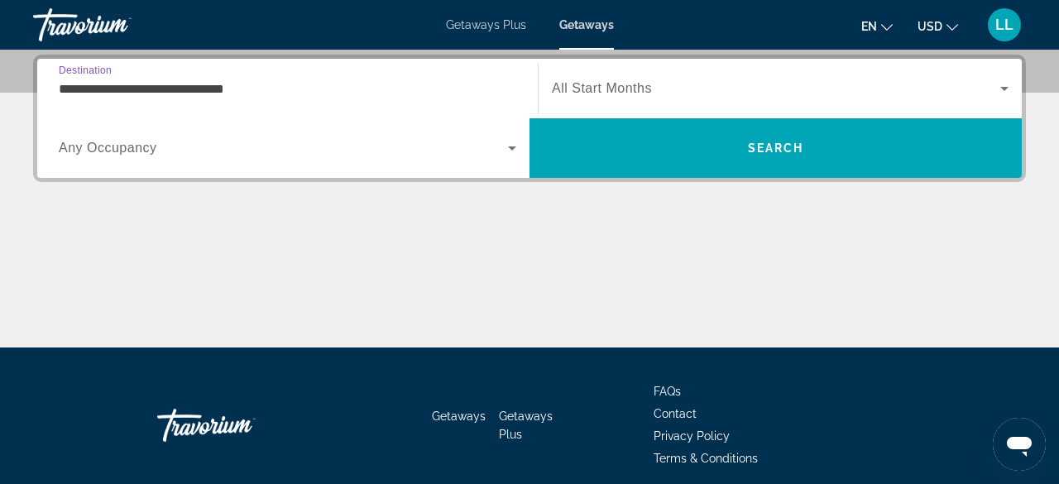
click at [228, 142] on span "Search widget" at bounding box center [283, 148] width 449 height 20
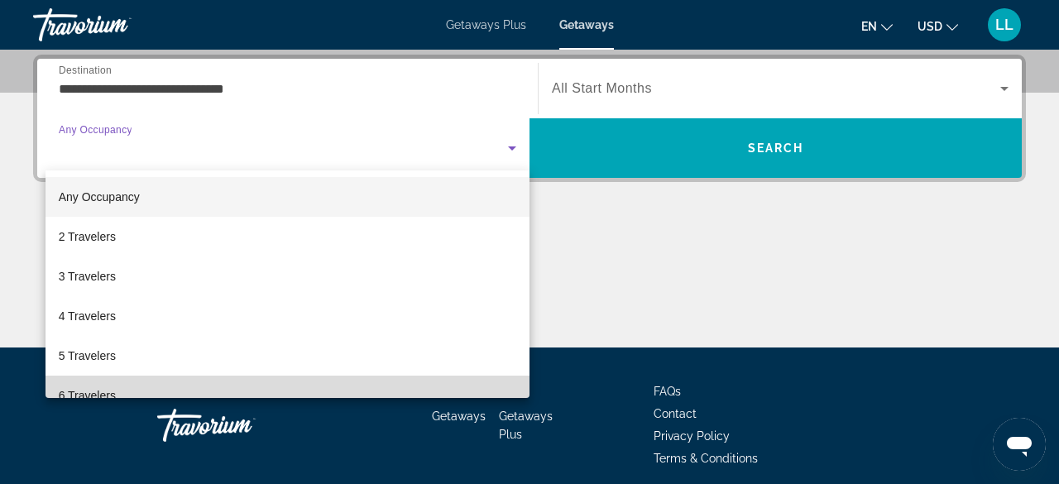
click at [132, 391] on mat-option "6 Travelers" at bounding box center [288, 396] width 484 height 40
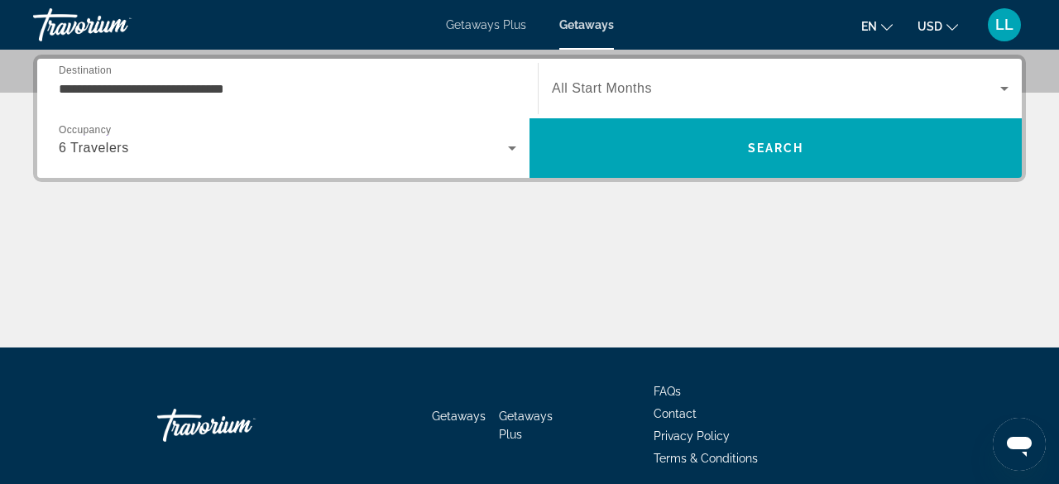
click at [740, 104] on div "Search widget" at bounding box center [780, 88] width 457 height 46
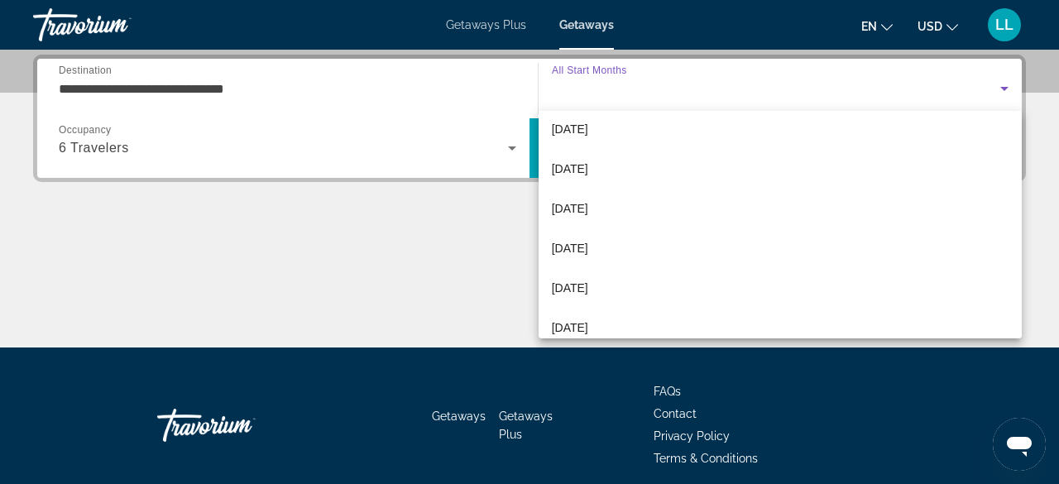
scroll to position [92, 0]
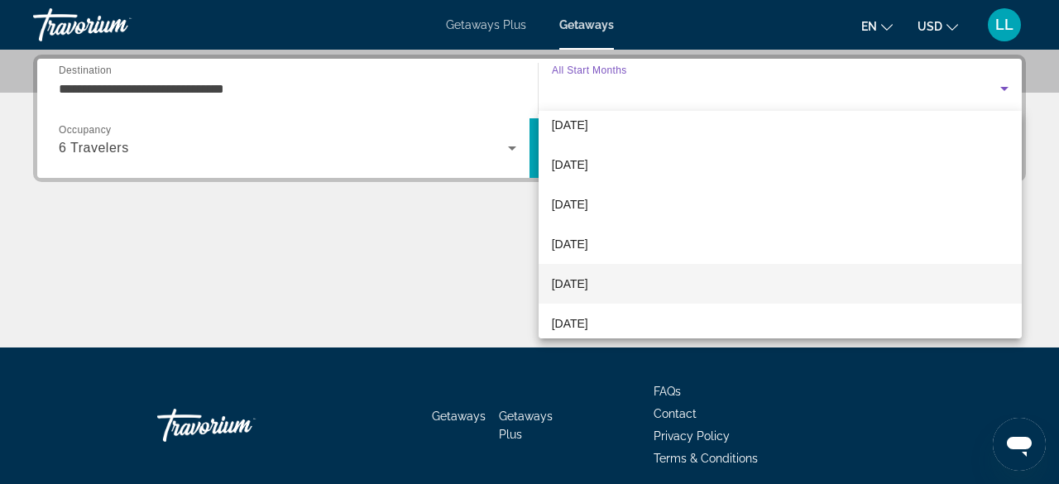
click at [698, 293] on mat-option "[DATE]" at bounding box center [781, 284] width 484 height 40
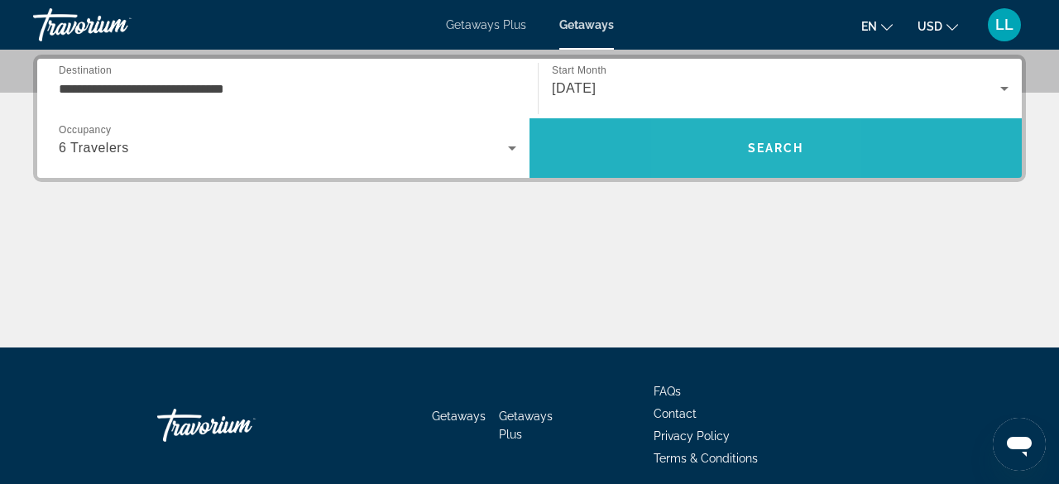
click at [734, 172] on span "Search" at bounding box center [775, 148] width 492 height 60
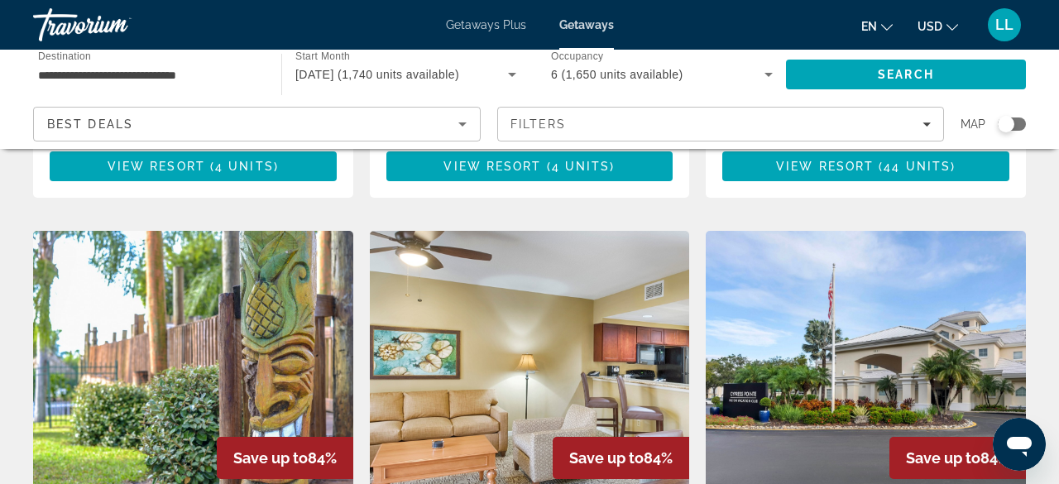
scroll to position [1891, 0]
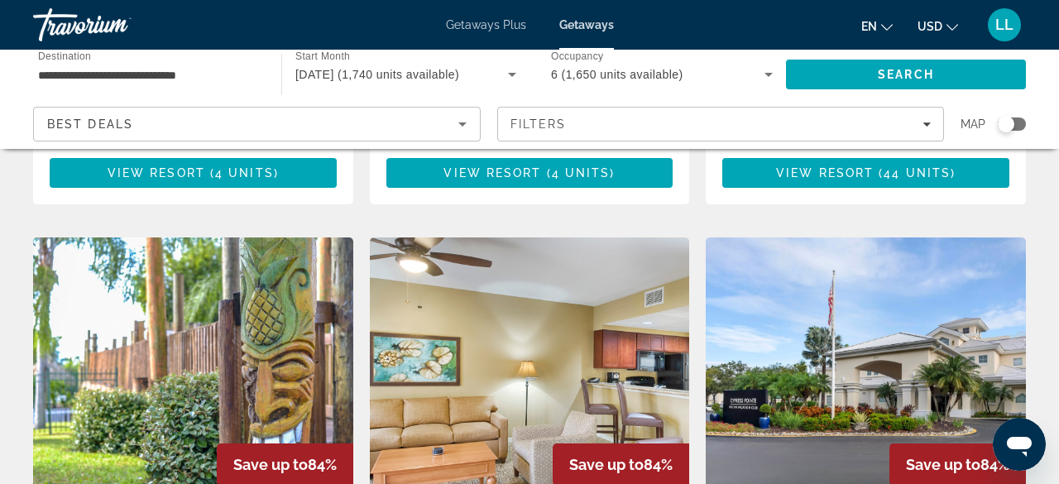
click at [497, 265] on img "Main content" at bounding box center [530, 369] width 320 height 265
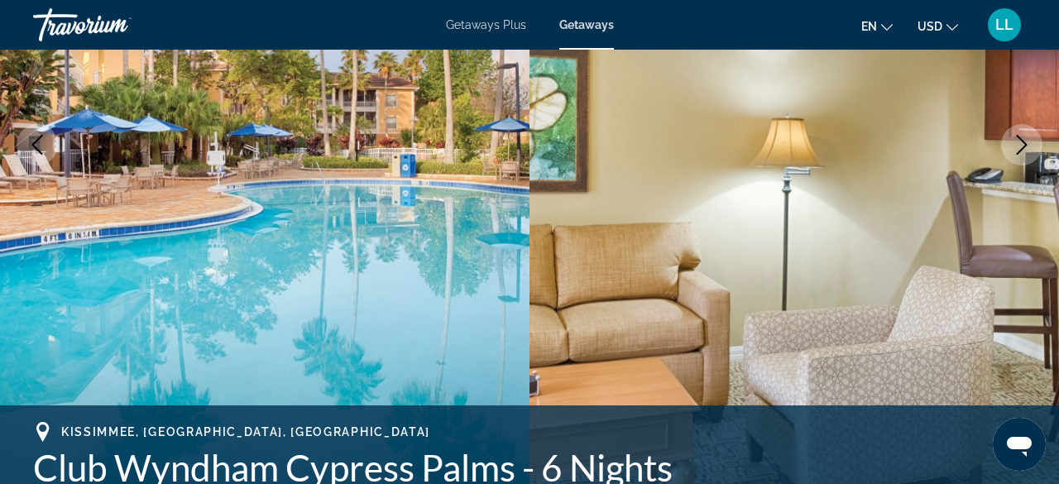
scroll to position [293, 0]
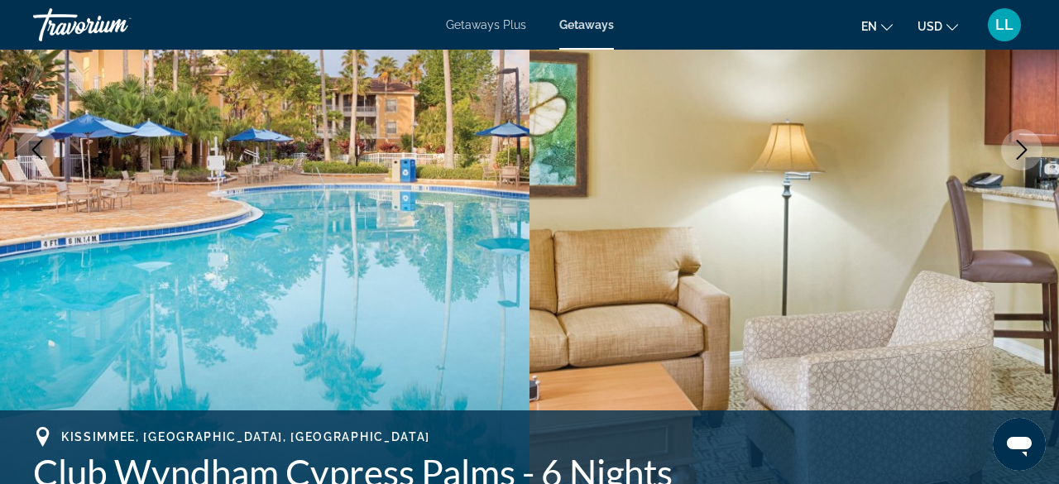
click at [1022, 146] on icon "Next image" at bounding box center [1022, 150] width 20 height 20
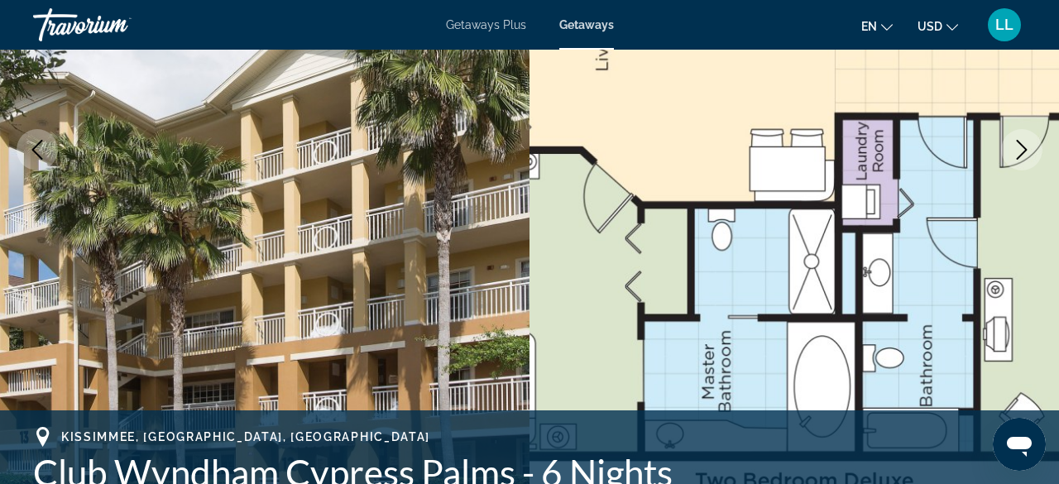
click at [1022, 146] on icon "Next image" at bounding box center [1022, 150] width 20 height 20
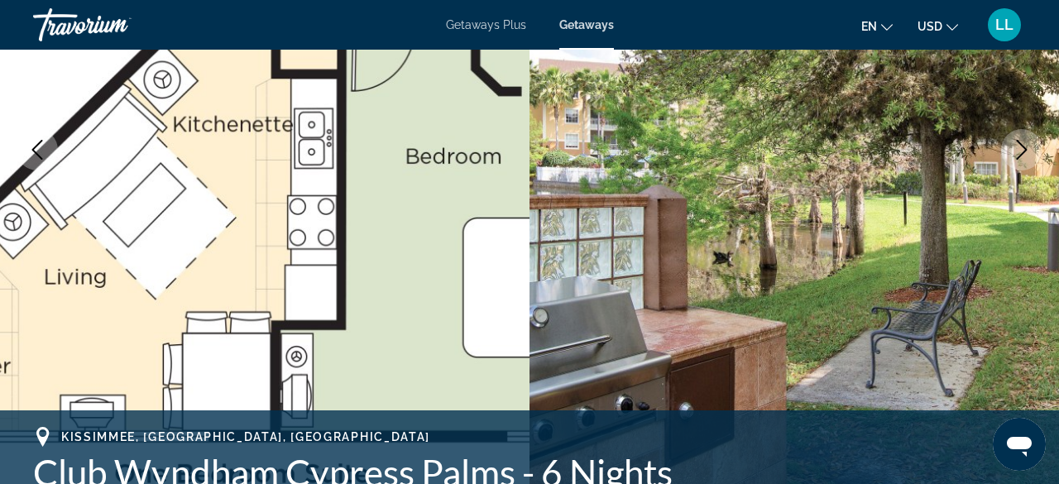
click at [1022, 146] on icon "Next image" at bounding box center [1022, 150] width 20 height 20
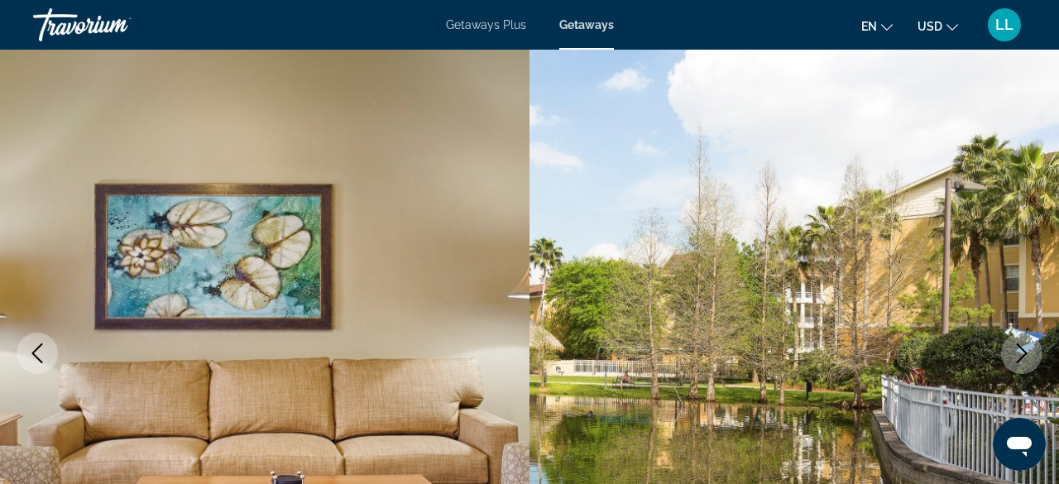
scroll to position [0, 0]
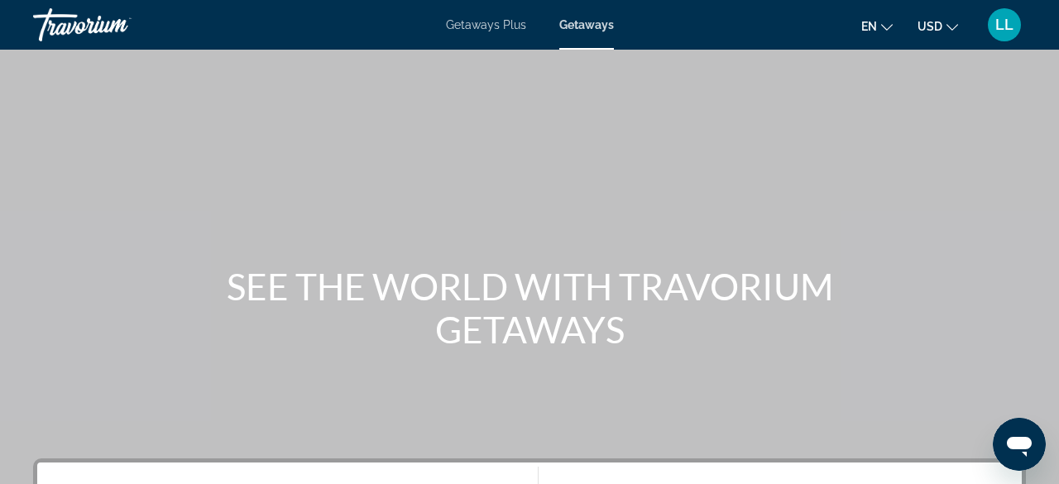
click at [598, 22] on span "Getaways" at bounding box center [586, 24] width 55 height 13
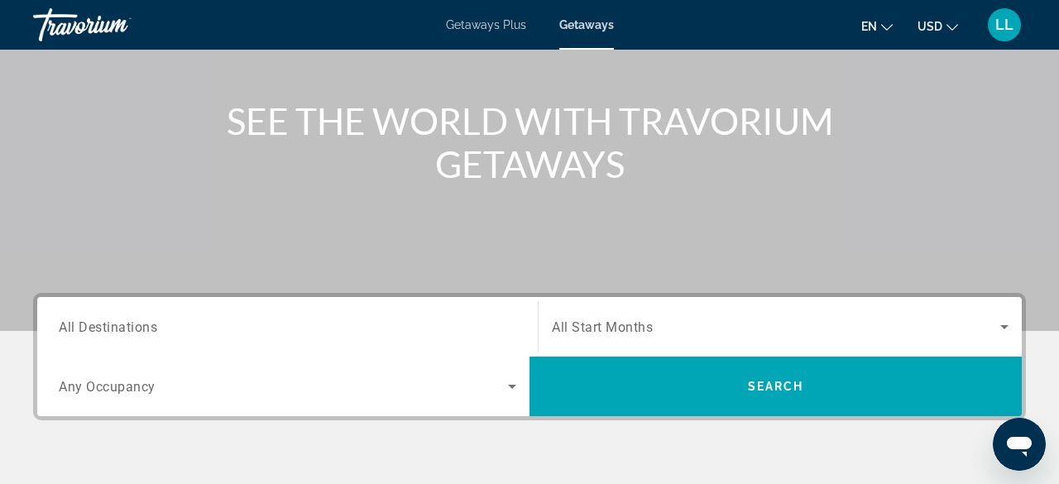
scroll to position [167, 0]
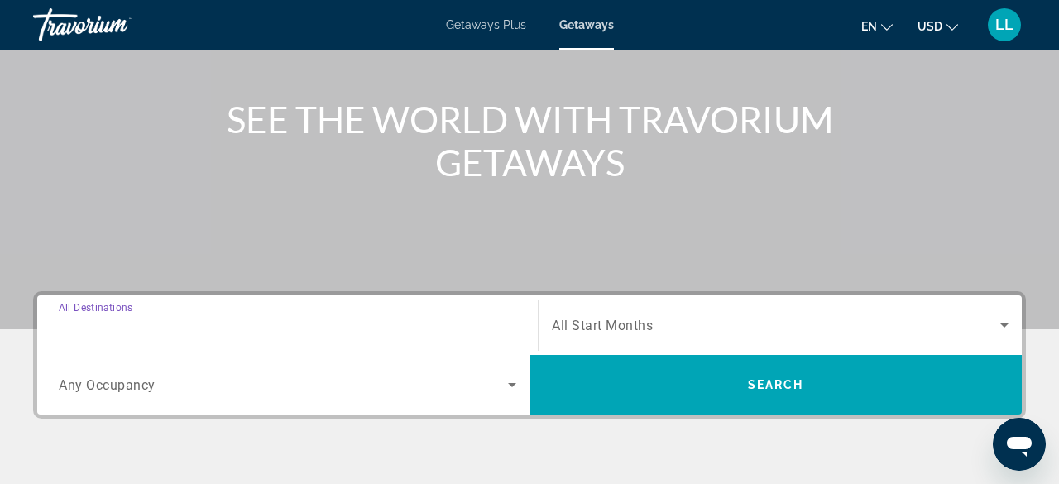
click at [285, 330] on input "Destination All Destinations" at bounding box center [288, 326] width 458 height 20
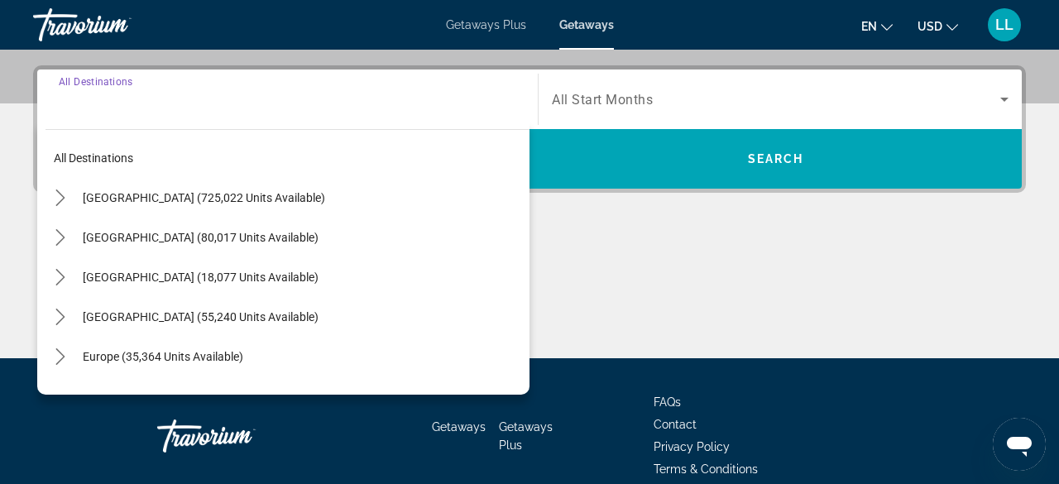
scroll to position [404, 0]
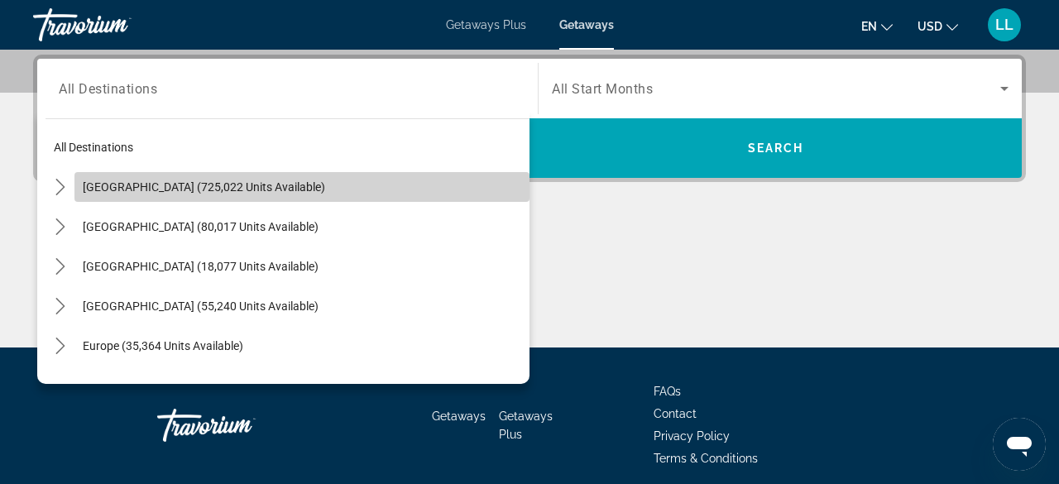
click at [213, 197] on span "Select destination: United States (725,022 units available)" at bounding box center [301, 187] width 455 height 40
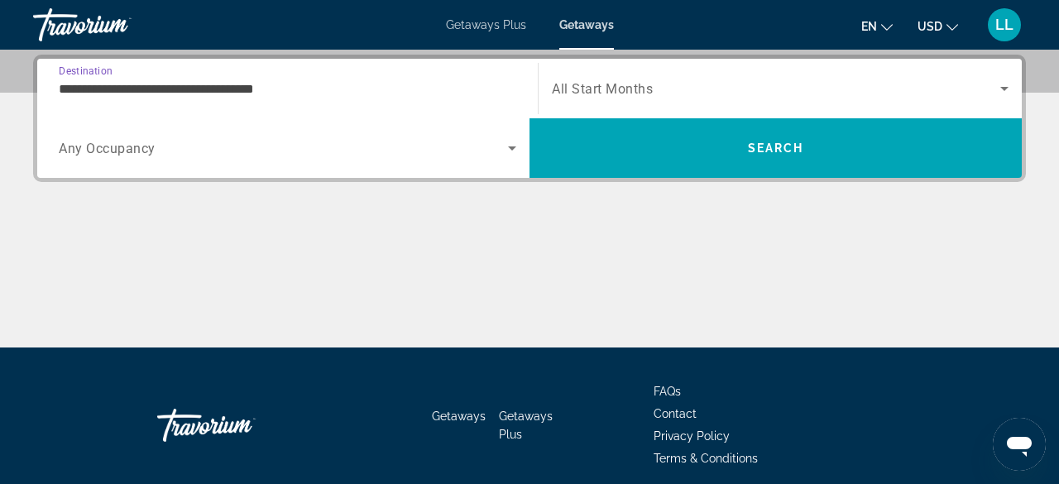
click at [255, 85] on input "**********" at bounding box center [288, 89] width 458 height 20
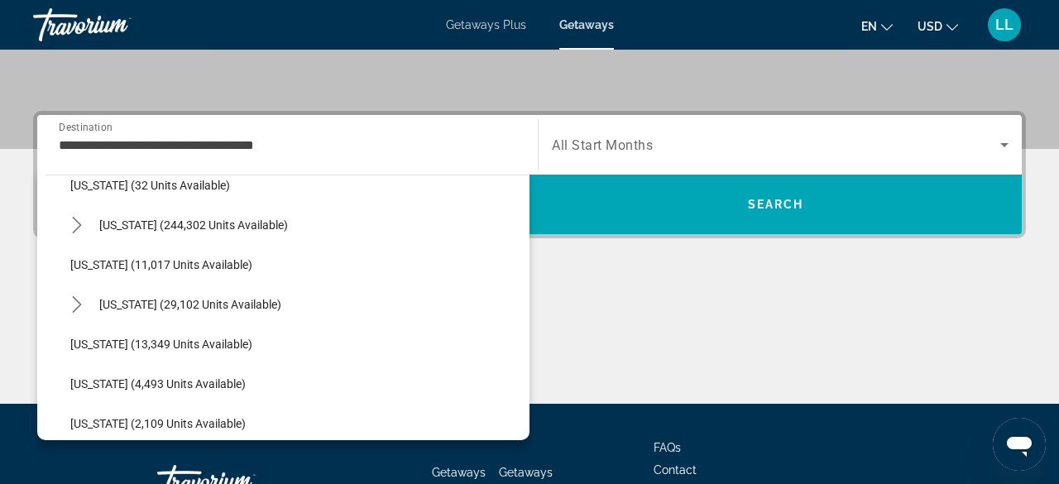
scroll to position [266, 0]
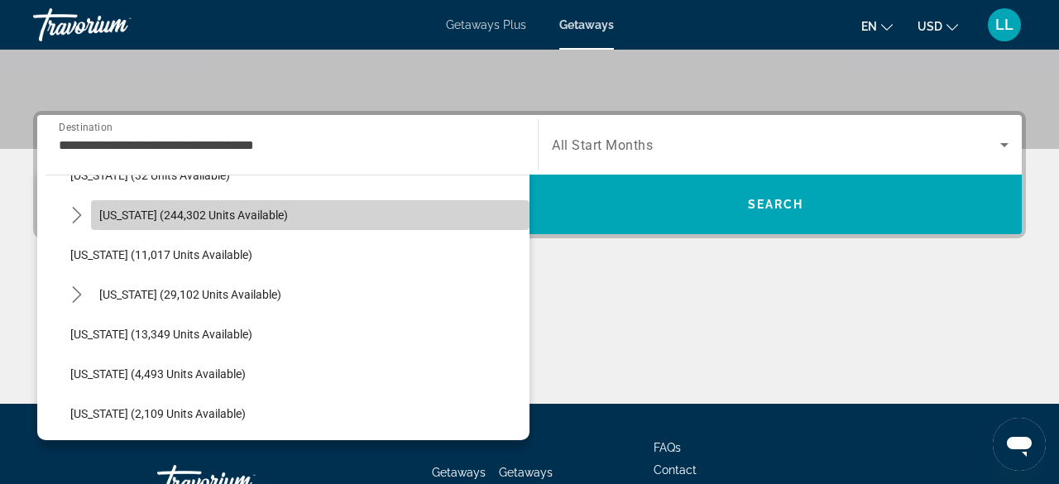
click at [213, 218] on span "[US_STATE] (244,302 units available)" at bounding box center [193, 214] width 189 height 13
type input "**********"
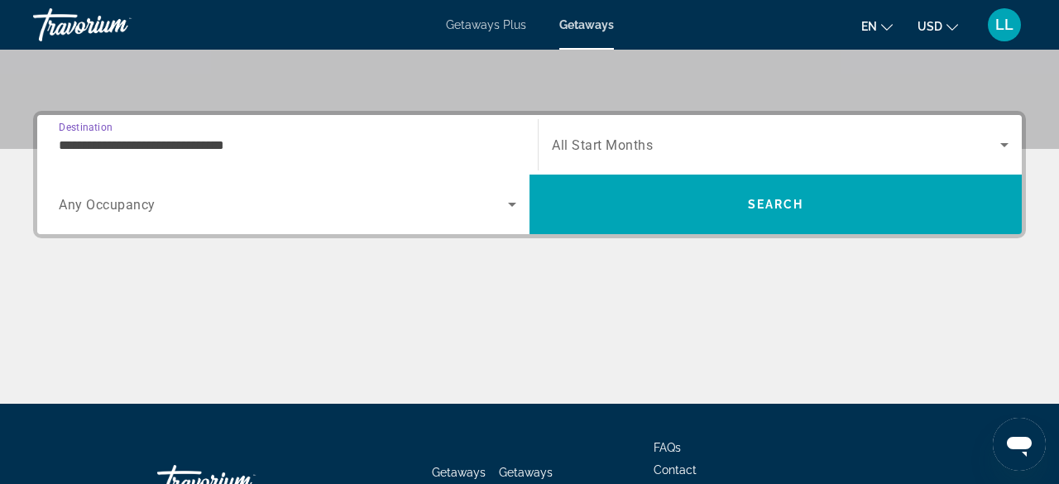
scroll to position [404, 0]
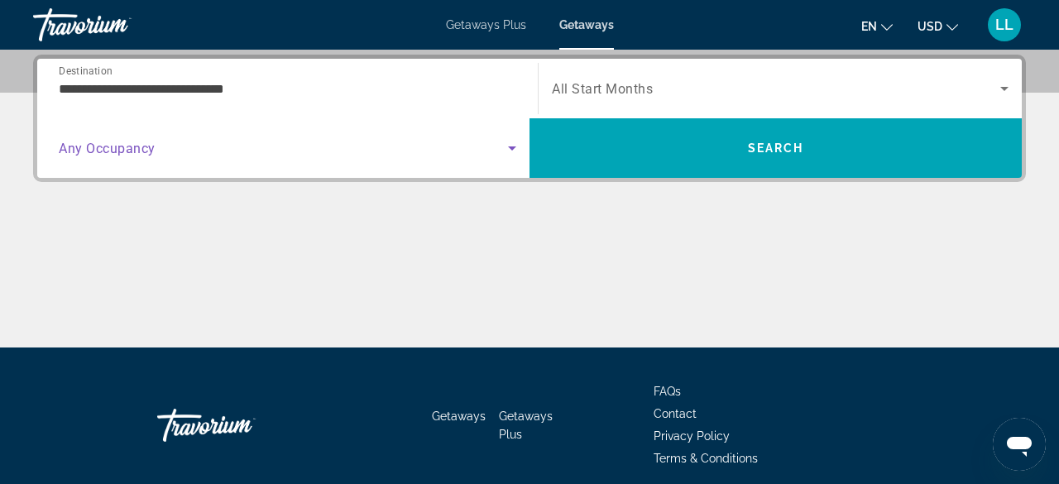
click at [275, 155] on span "Search widget" at bounding box center [283, 148] width 449 height 20
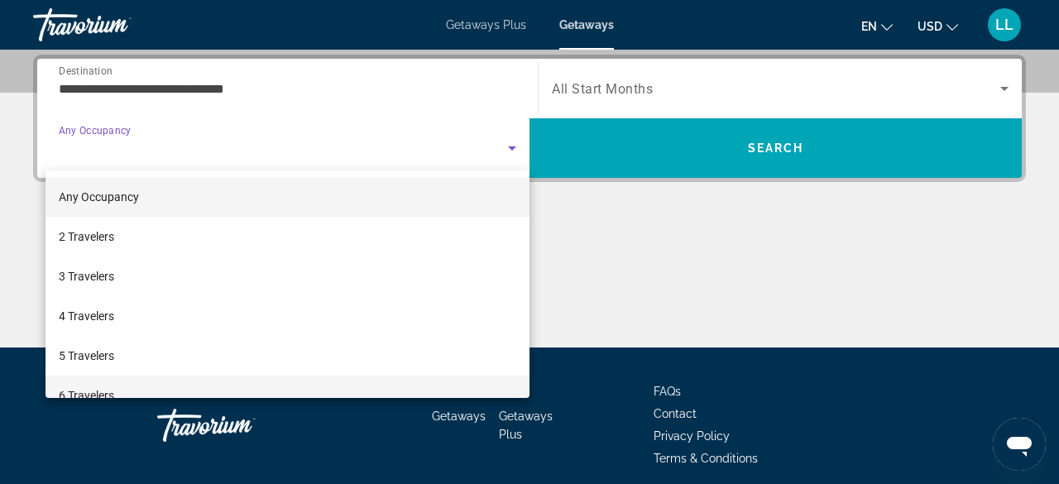
click at [165, 385] on mat-option "6 Travelers" at bounding box center [288, 396] width 484 height 40
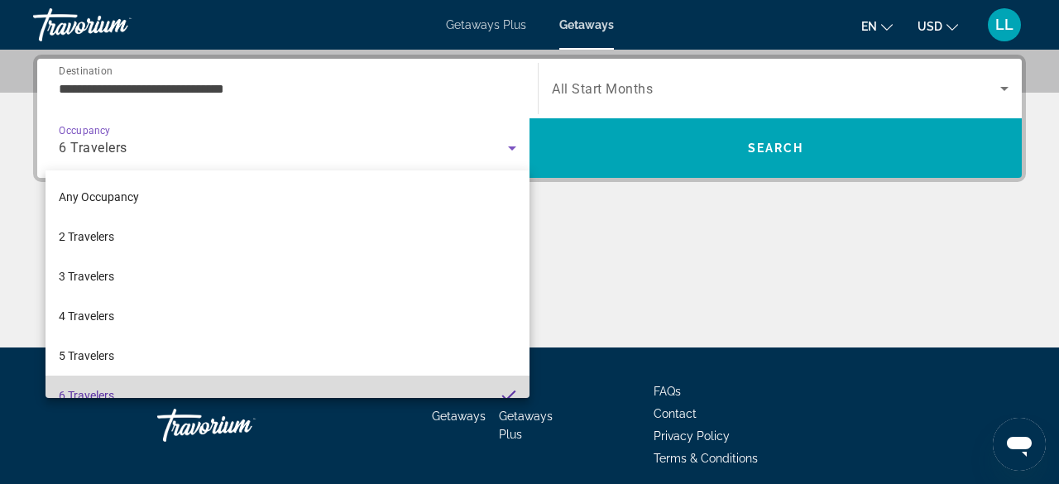
scroll to position [17, 0]
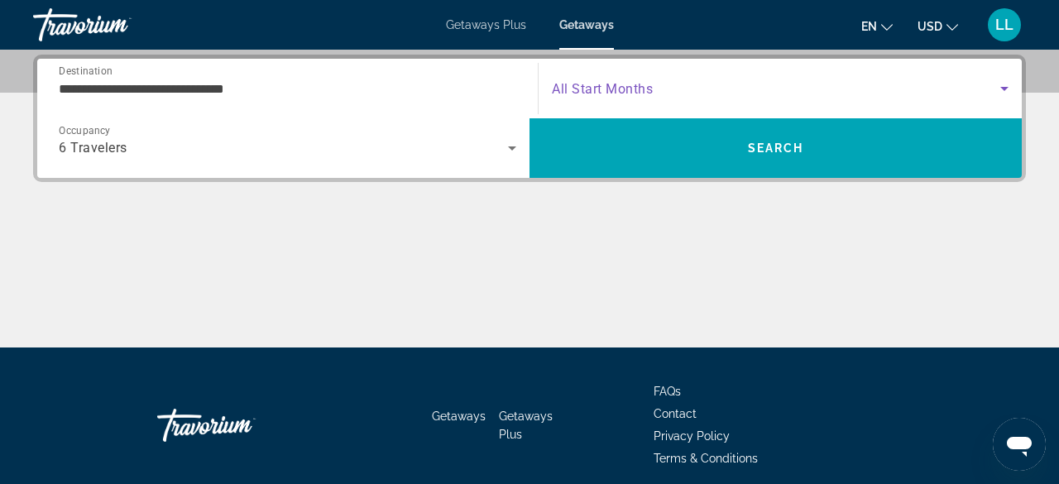
click at [656, 96] on span "Search widget" at bounding box center [776, 89] width 448 height 20
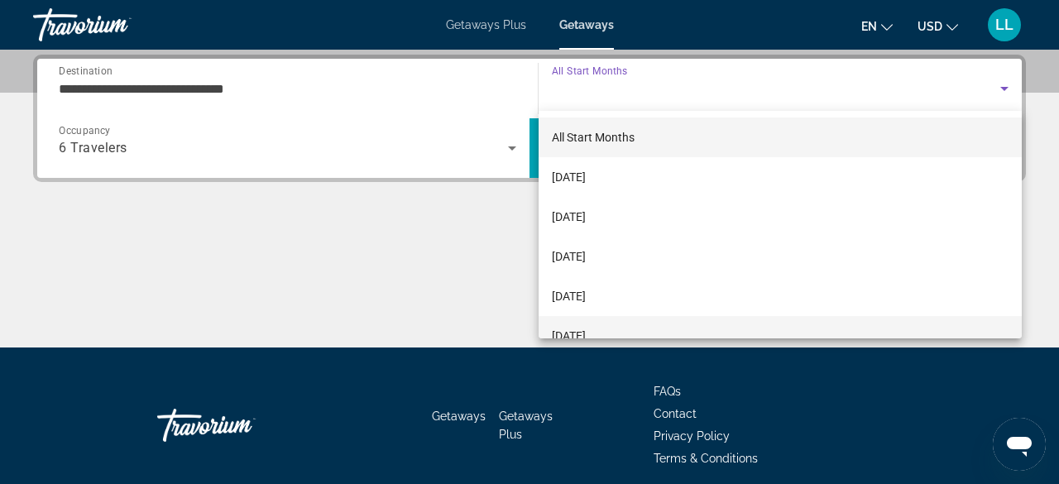
click at [586, 334] on span "[DATE]" at bounding box center [569, 336] width 34 height 20
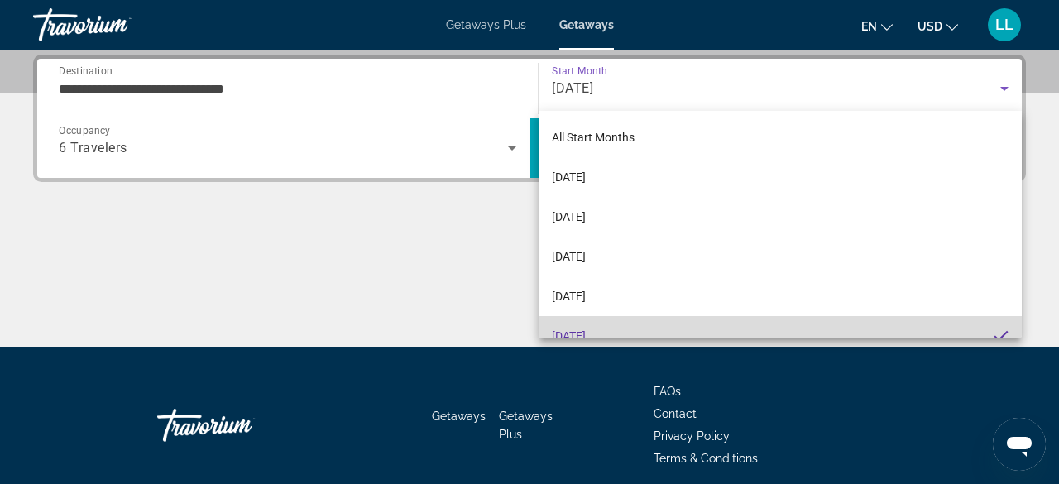
scroll to position [0, 0]
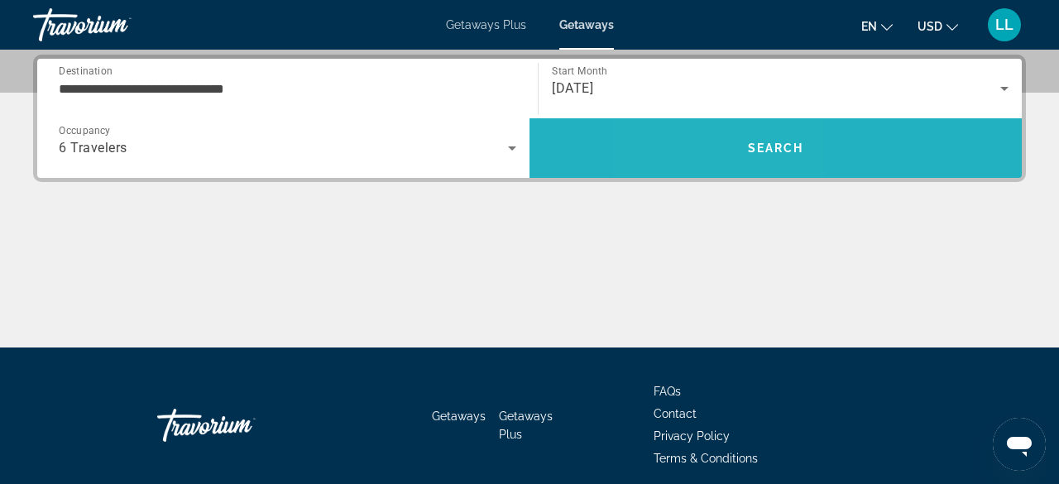
click at [713, 145] on span "Search" at bounding box center [775, 148] width 492 height 40
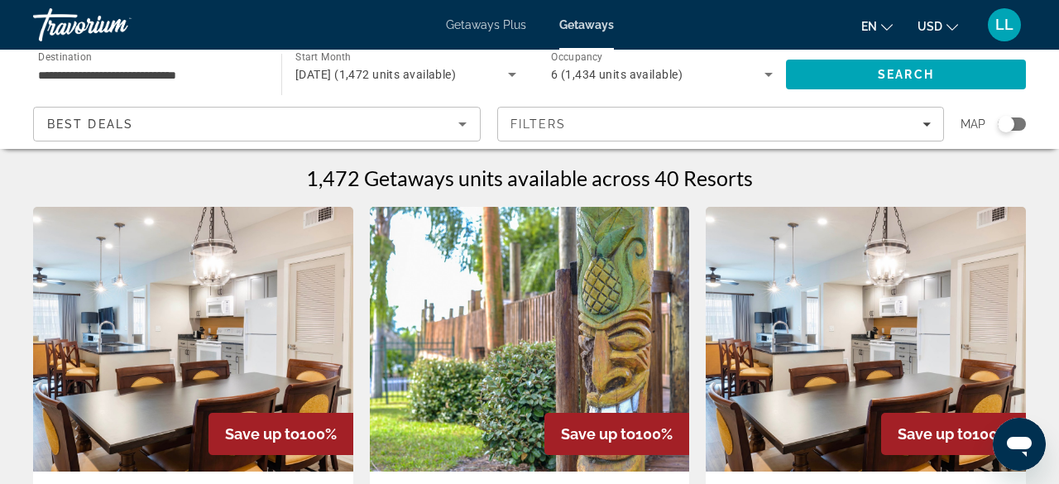
scroll to position [5, 0]
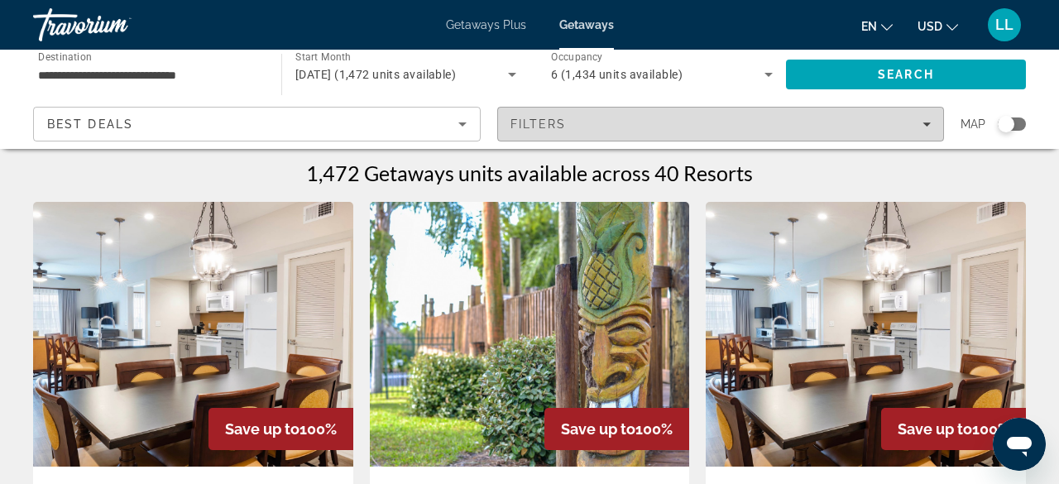
click at [927, 121] on icon "Filters" at bounding box center [926, 124] width 8 height 8
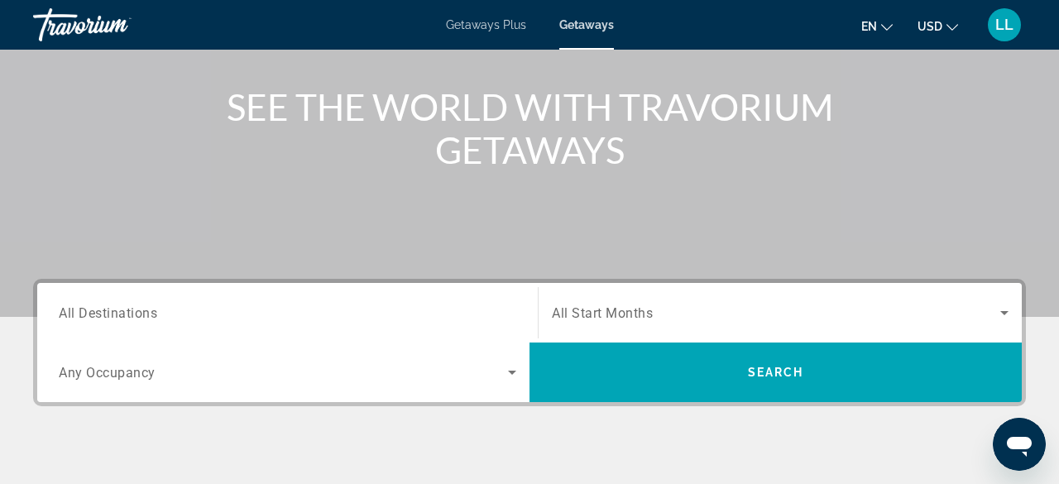
scroll to position [182, 0]
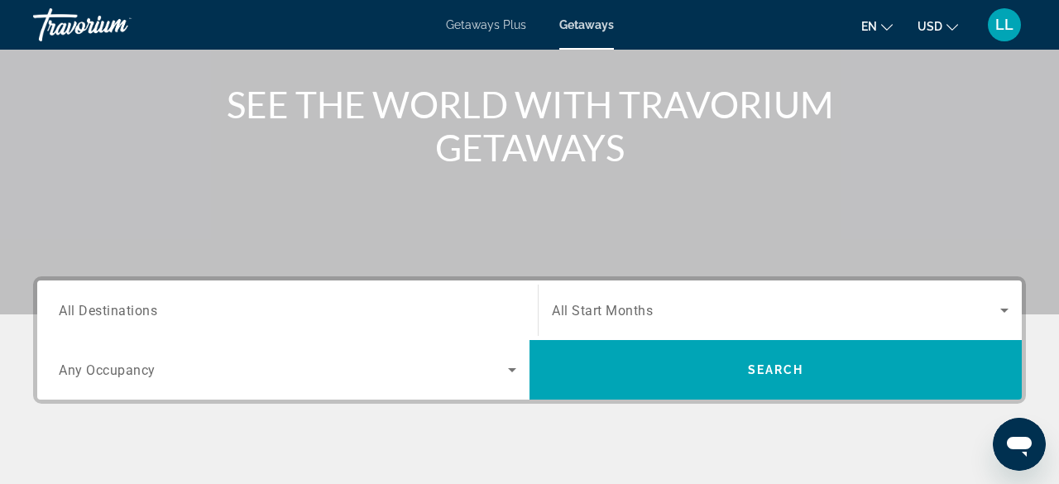
click at [431, 294] on div "Search widget" at bounding box center [288, 310] width 458 height 47
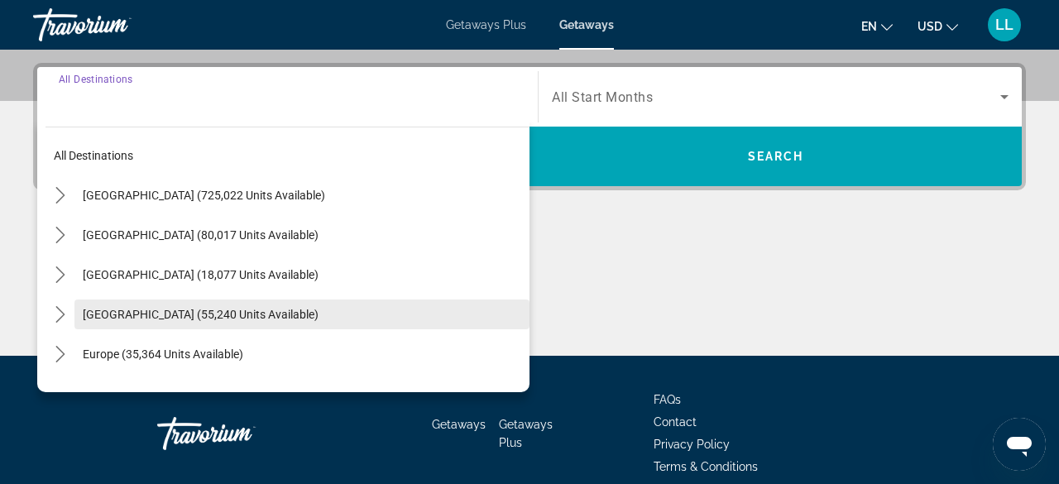
scroll to position [404, 0]
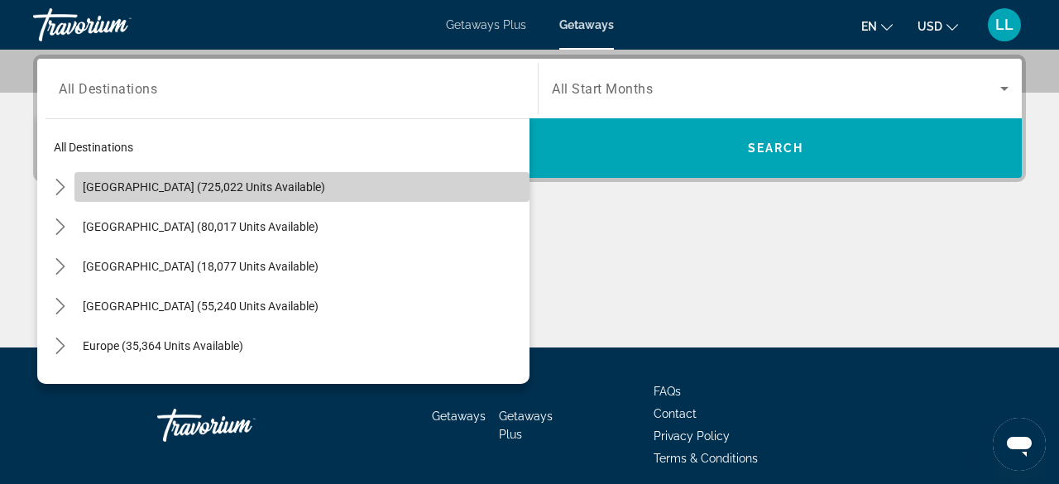
click at [197, 187] on span "[GEOGRAPHIC_DATA] (725,022 units available)" at bounding box center [204, 186] width 242 height 13
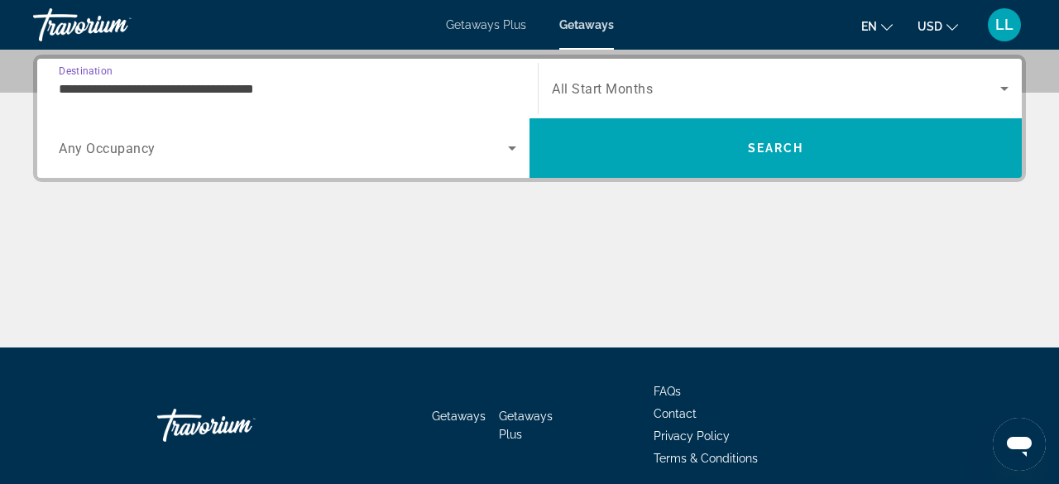
click at [438, 99] on div "**********" at bounding box center [288, 88] width 458 height 47
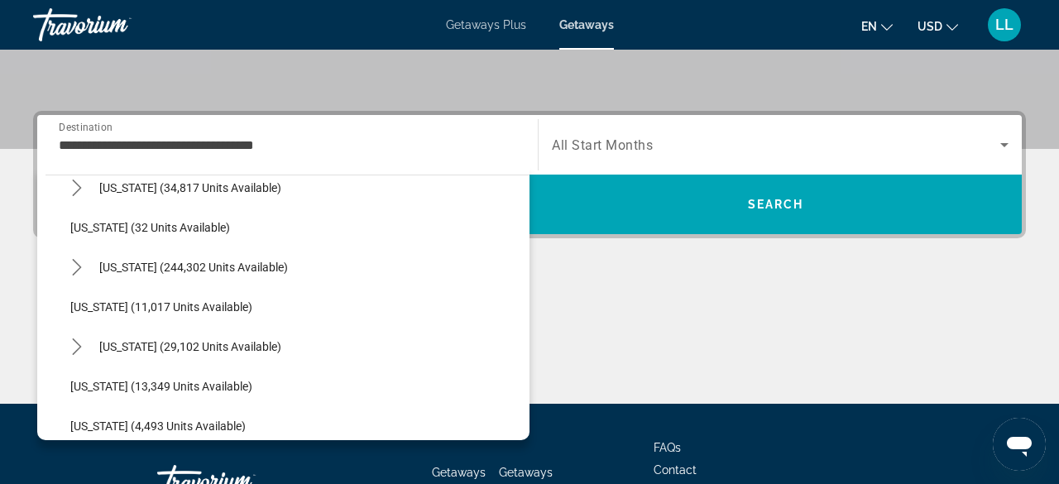
scroll to position [219, 0]
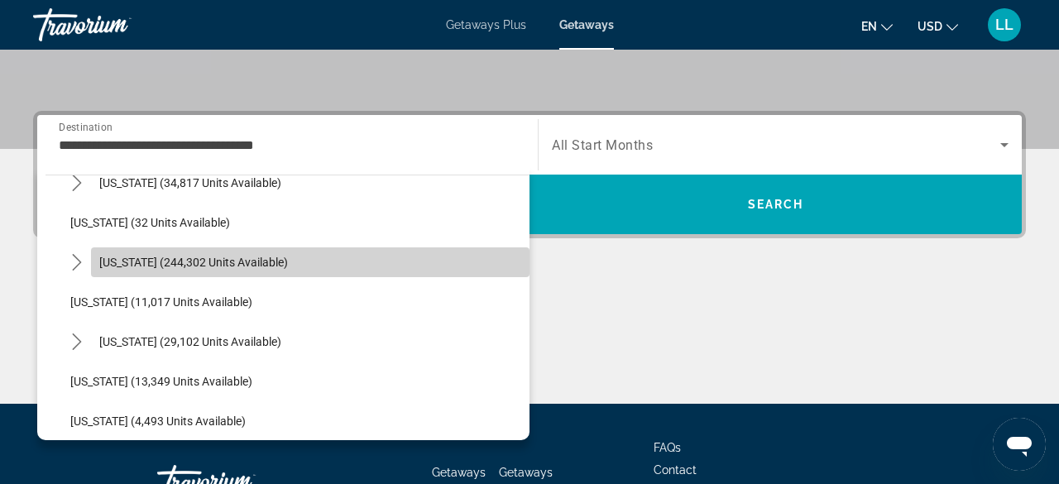
click at [333, 271] on span "Select destination: Florida (244,302 units available)" at bounding box center [310, 262] width 438 height 40
type input "**********"
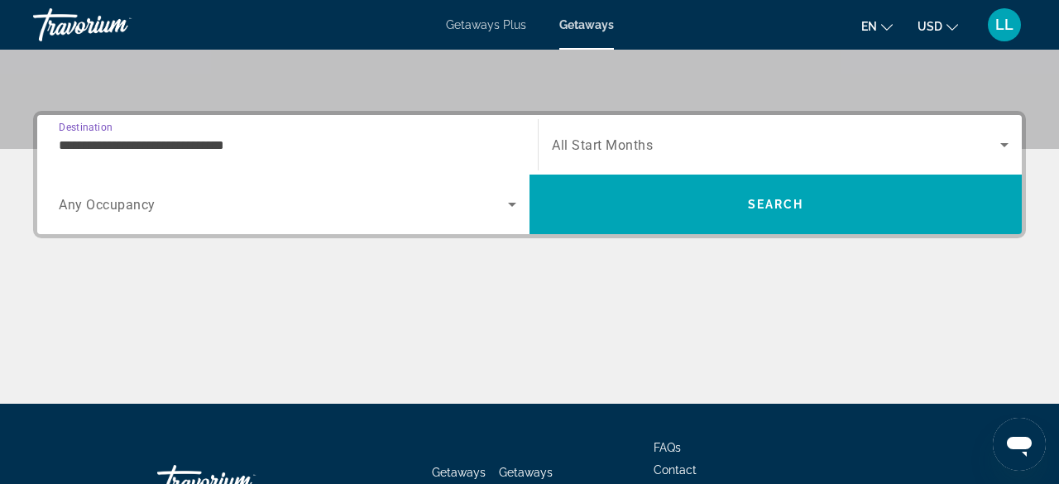
scroll to position [404, 0]
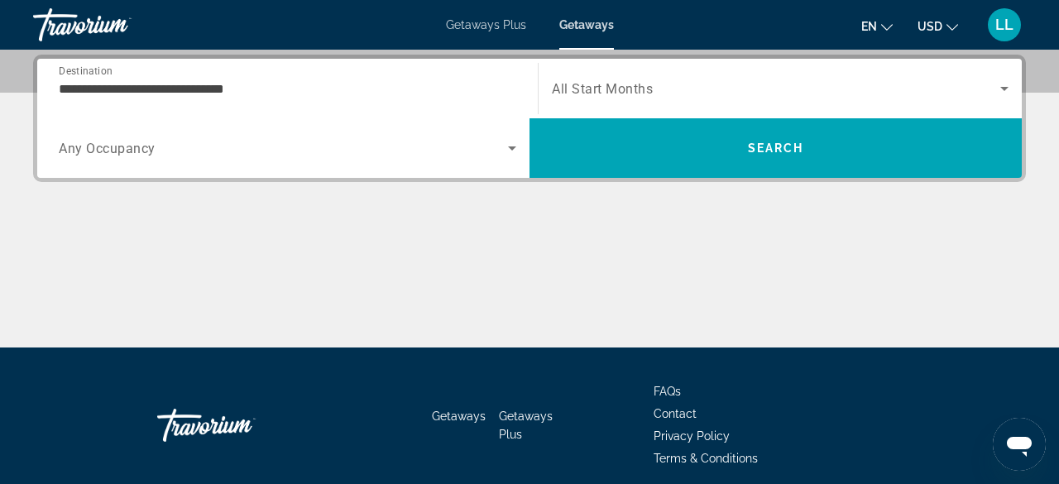
click at [344, 158] on div "Search widget" at bounding box center [288, 148] width 458 height 46
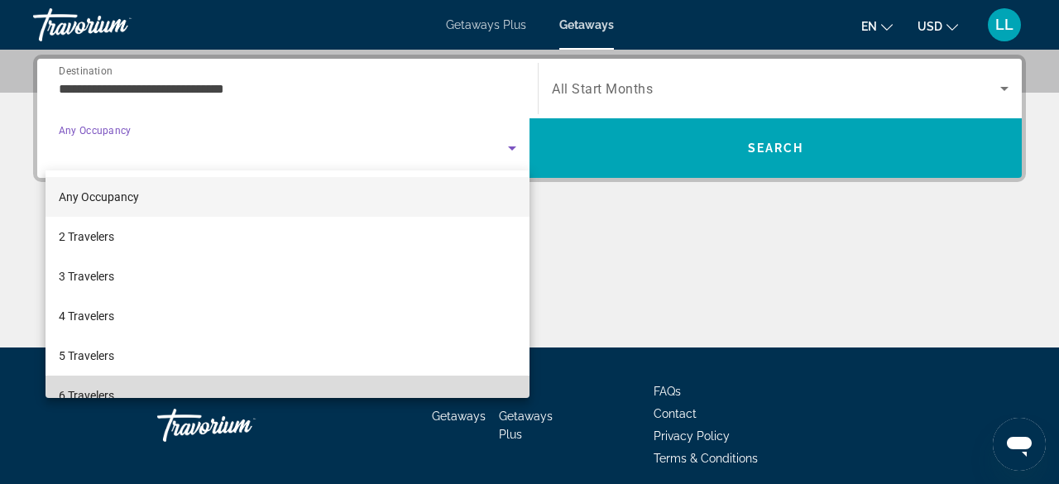
click at [233, 381] on mat-option "6 Travelers" at bounding box center [288, 396] width 484 height 40
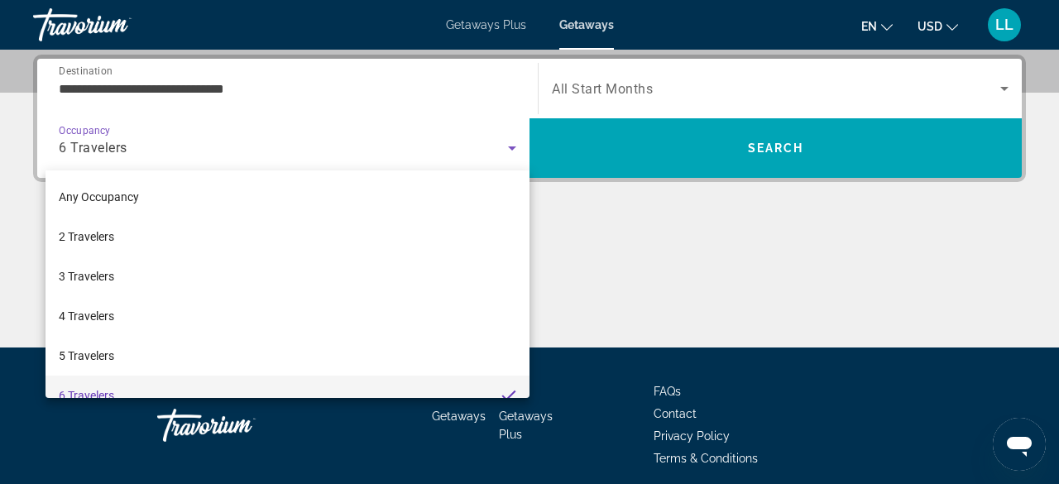
scroll to position [17, 0]
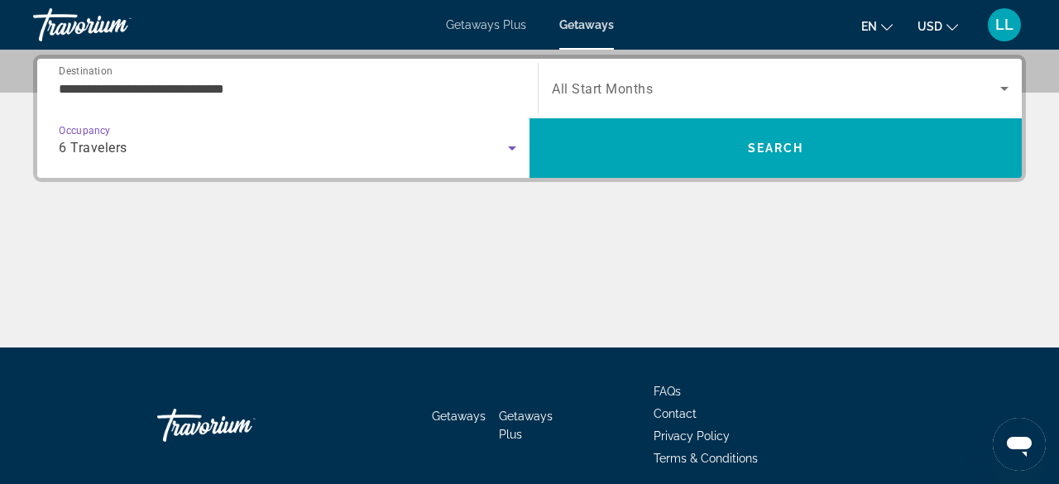
click at [854, 75] on div "Search widget" at bounding box center [780, 88] width 457 height 46
